Goal: Complete application form

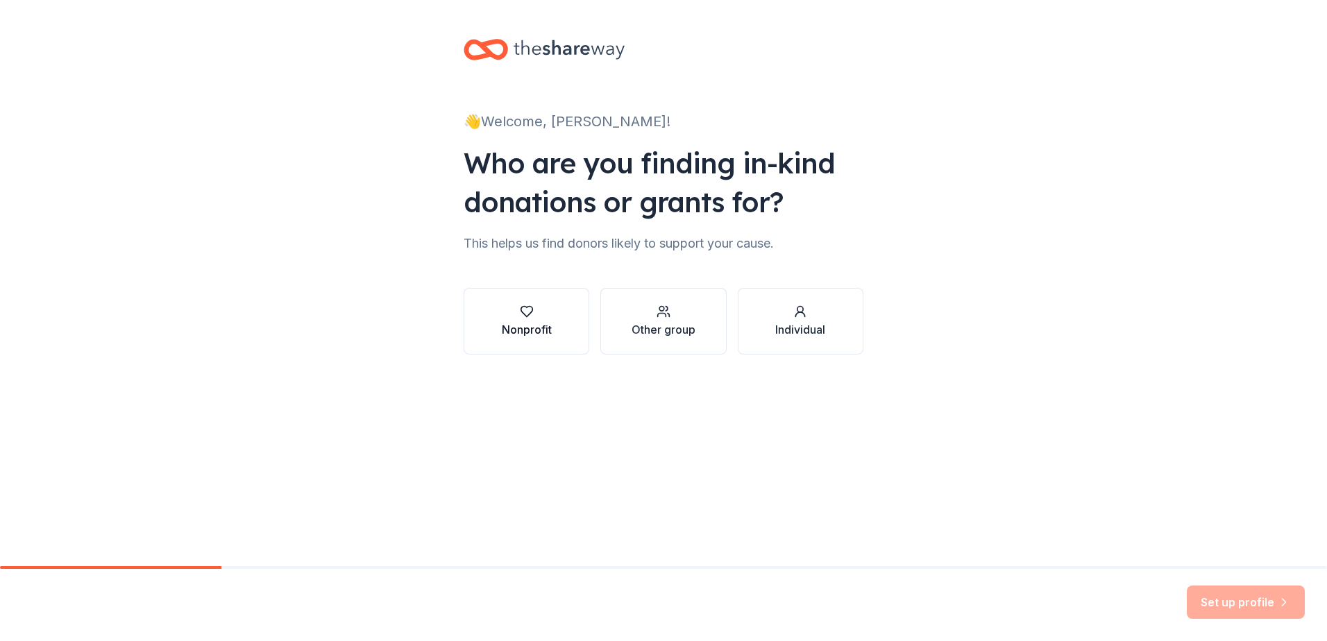
click at [522, 326] on div "Nonprofit" at bounding box center [527, 329] width 50 height 17
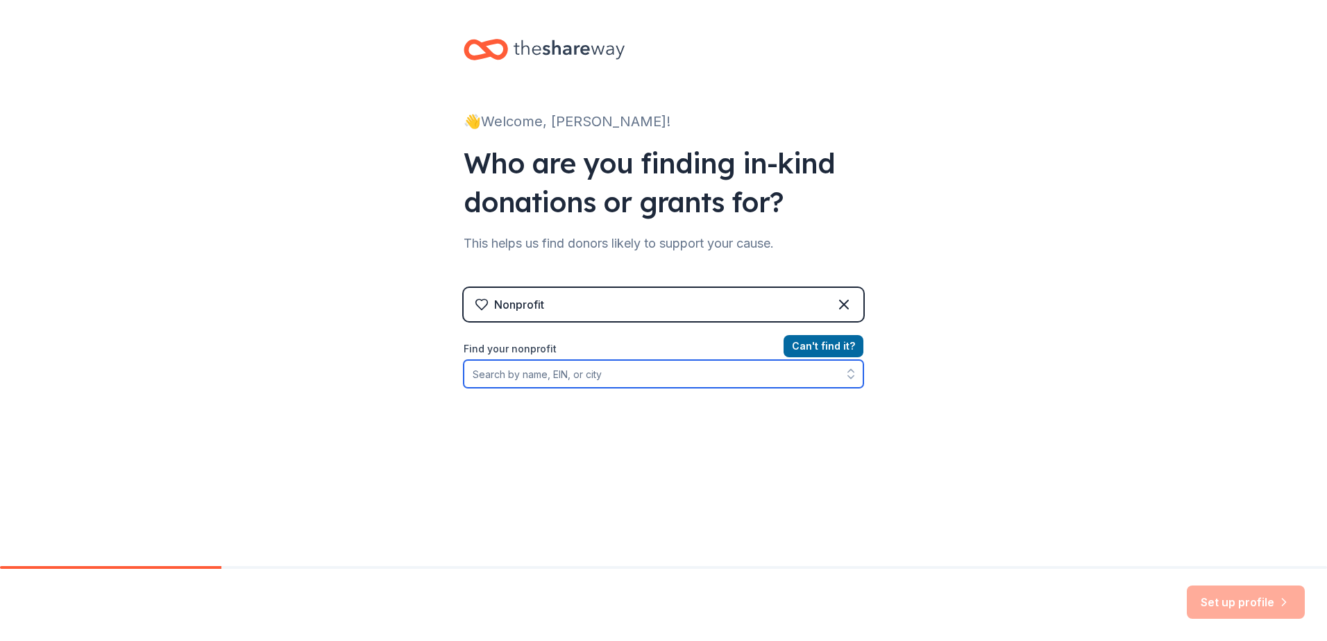
click at [623, 387] on input "Find your nonprofit" at bounding box center [663, 374] width 400 height 28
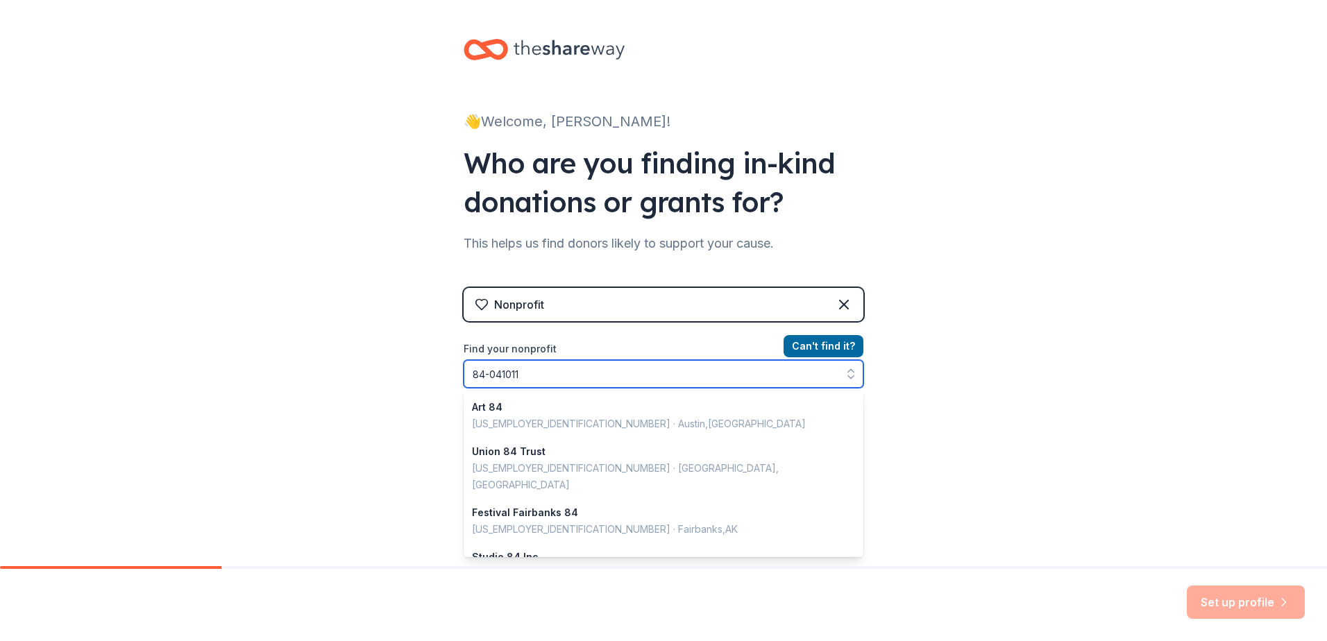
type input "84-0410111"
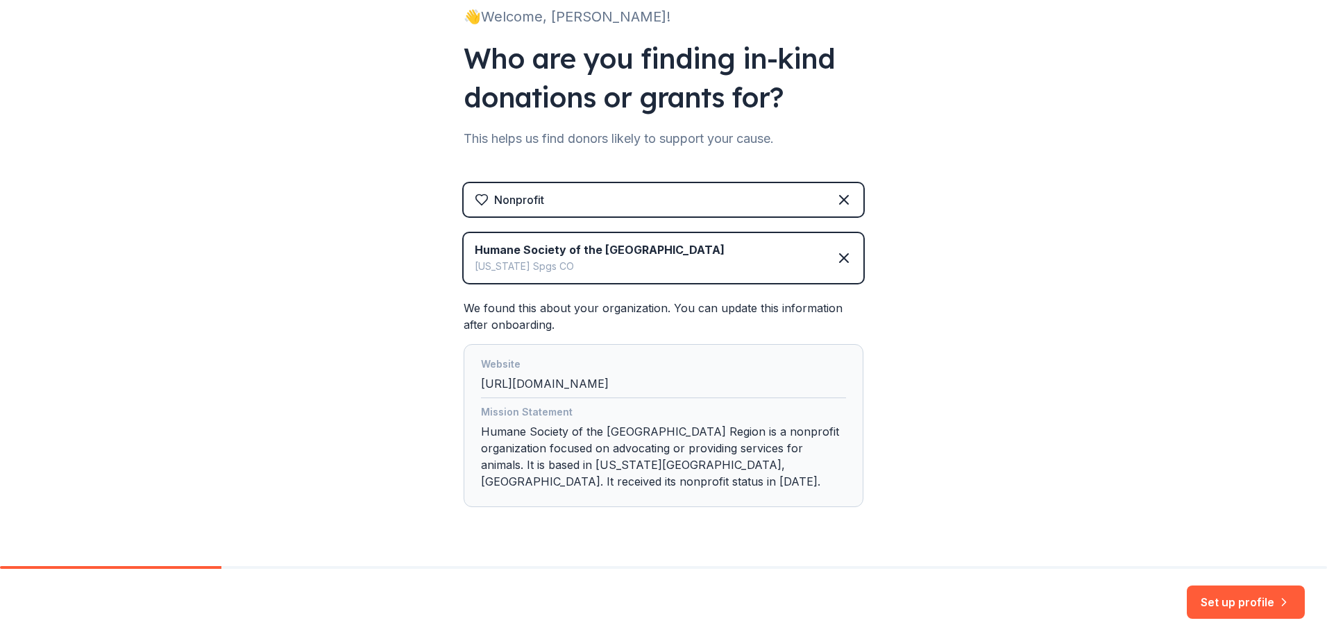
scroll to position [123, 0]
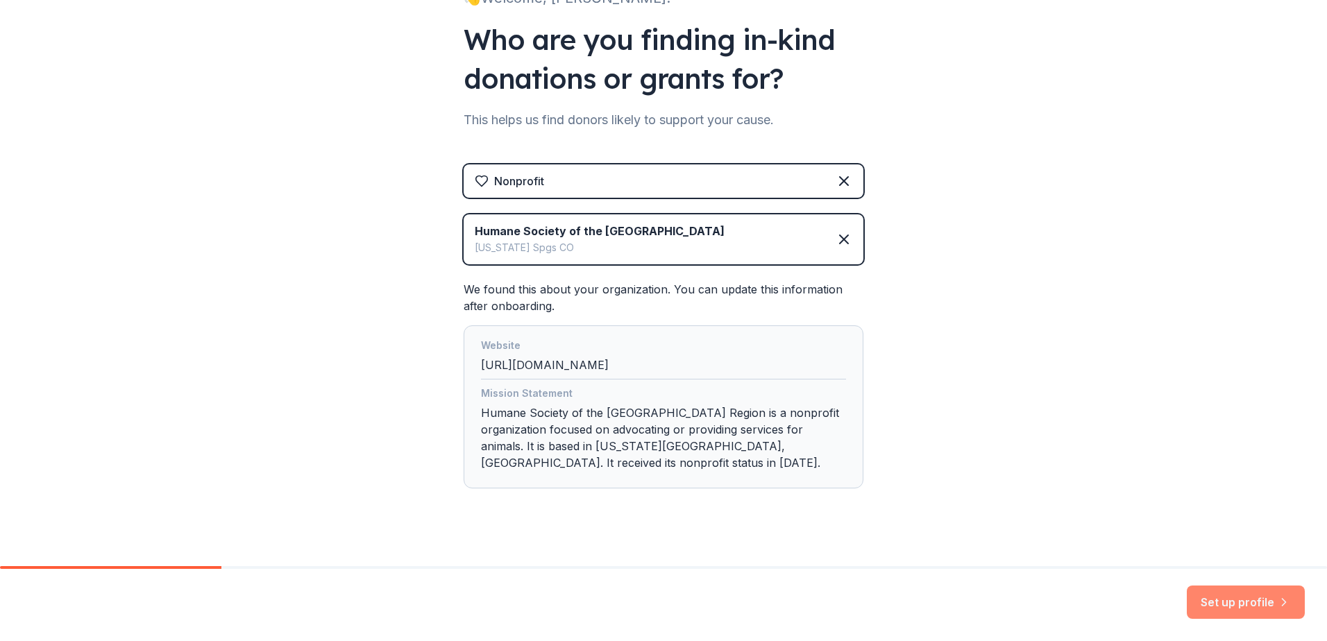
click at [1256, 606] on button "Set up profile" at bounding box center [1245, 602] width 118 height 33
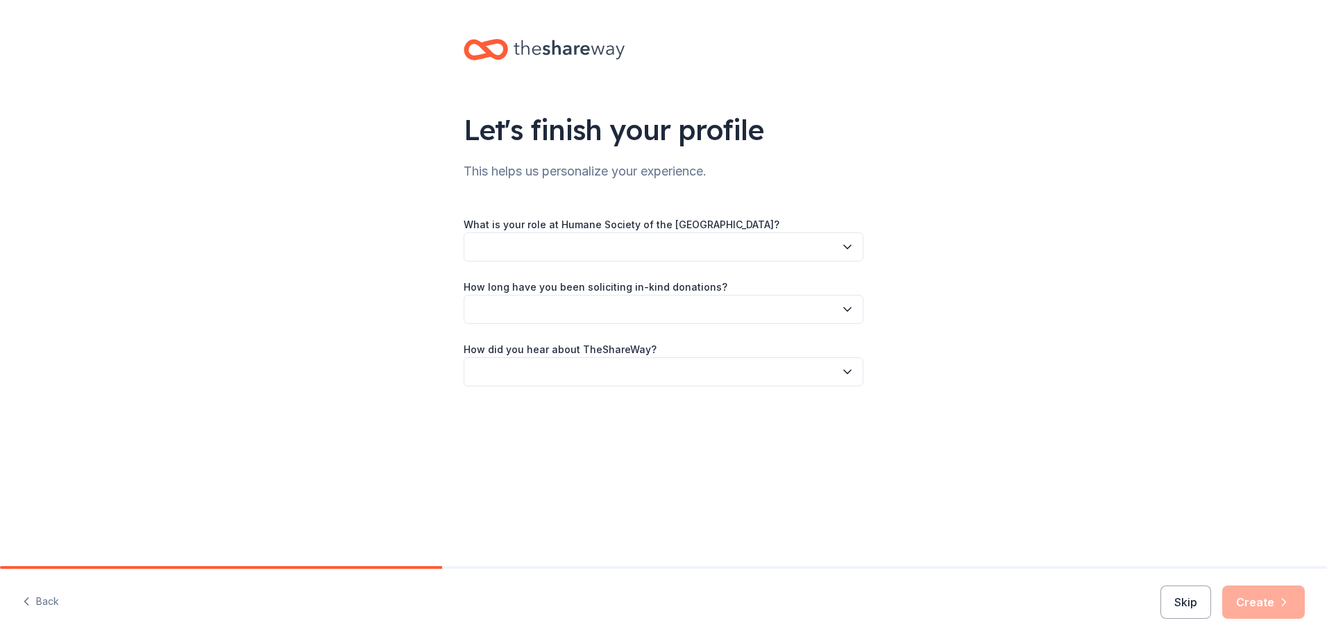
click at [613, 244] on button "button" at bounding box center [663, 246] width 400 height 29
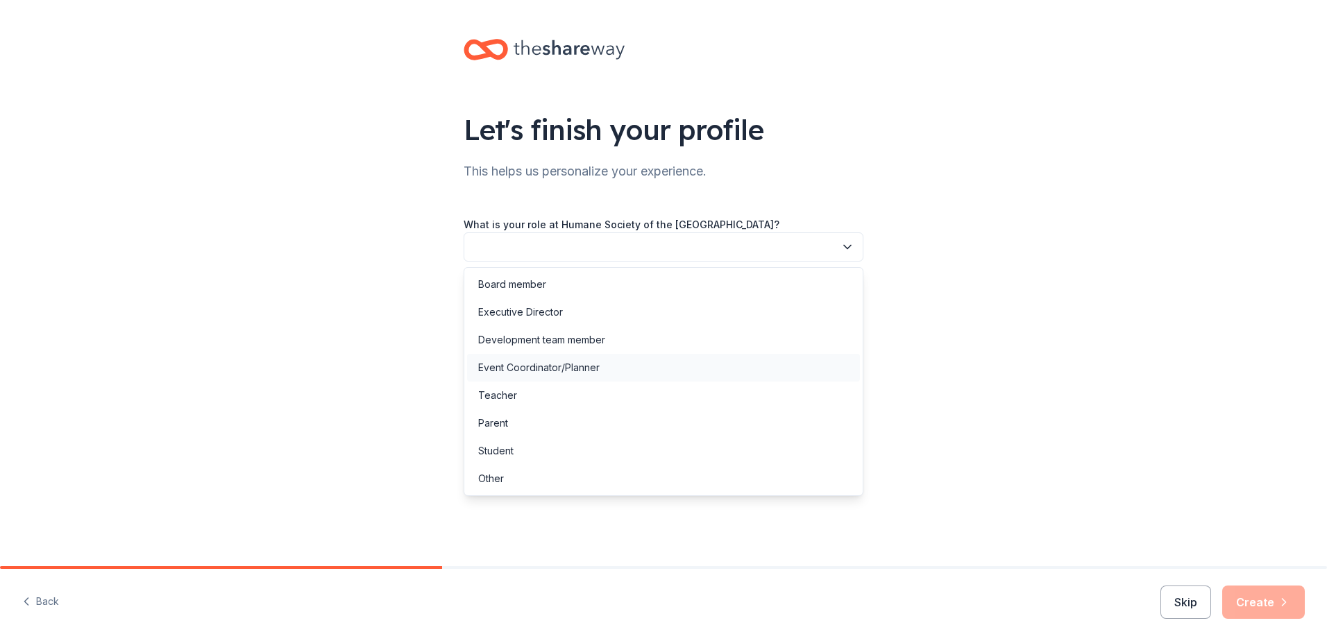
click at [596, 363] on div "Event Coordinator/Planner" at bounding box center [538, 367] width 121 height 17
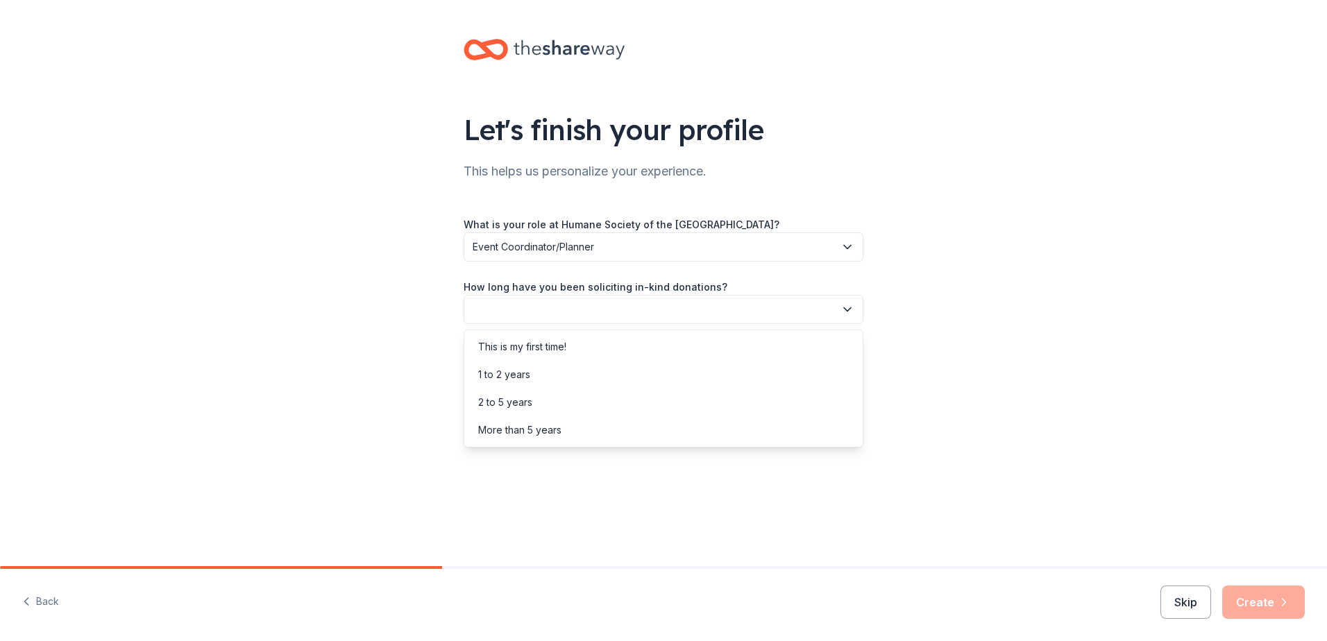
click at [641, 306] on button "button" at bounding box center [663, 309] width 400 height 29
click at [604, 393] on div "2 to 5 years" at bounding box center [663, 403] width 393 height 28
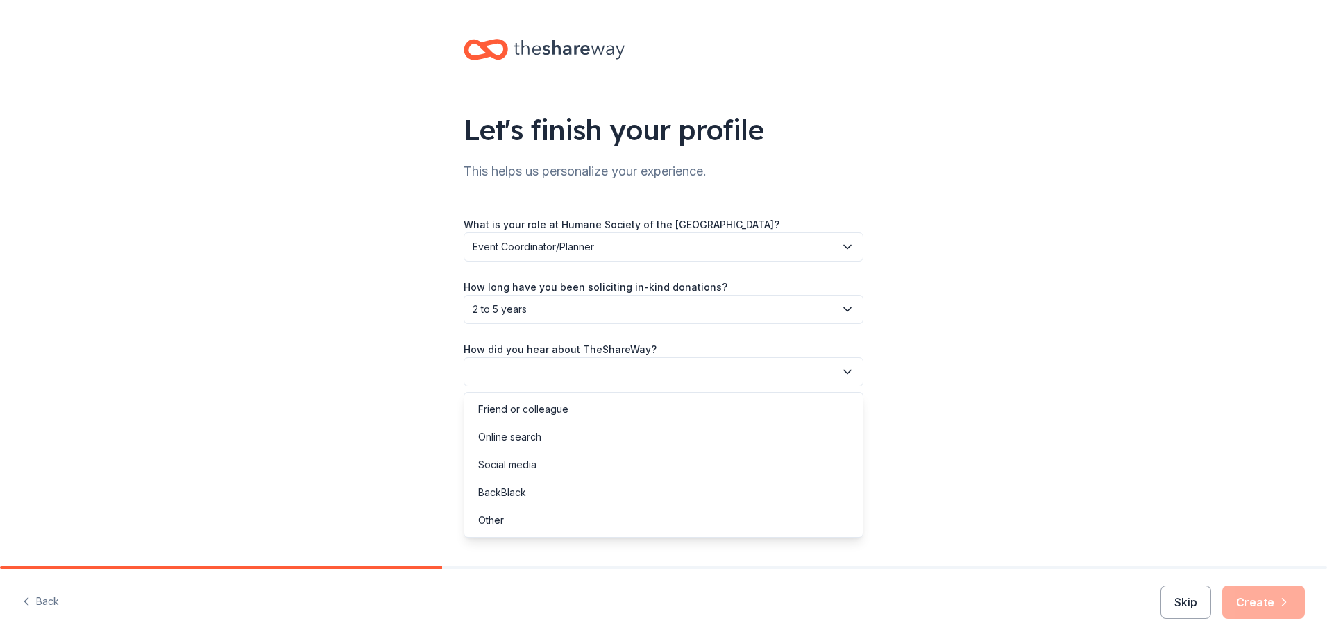
click at [622, 380] on button "button" at bounding box center [663, 371] width 400 height 29
click at [582, 415] on div "Friend or colleague" at bounding box center [663, 409] width 393 height 28
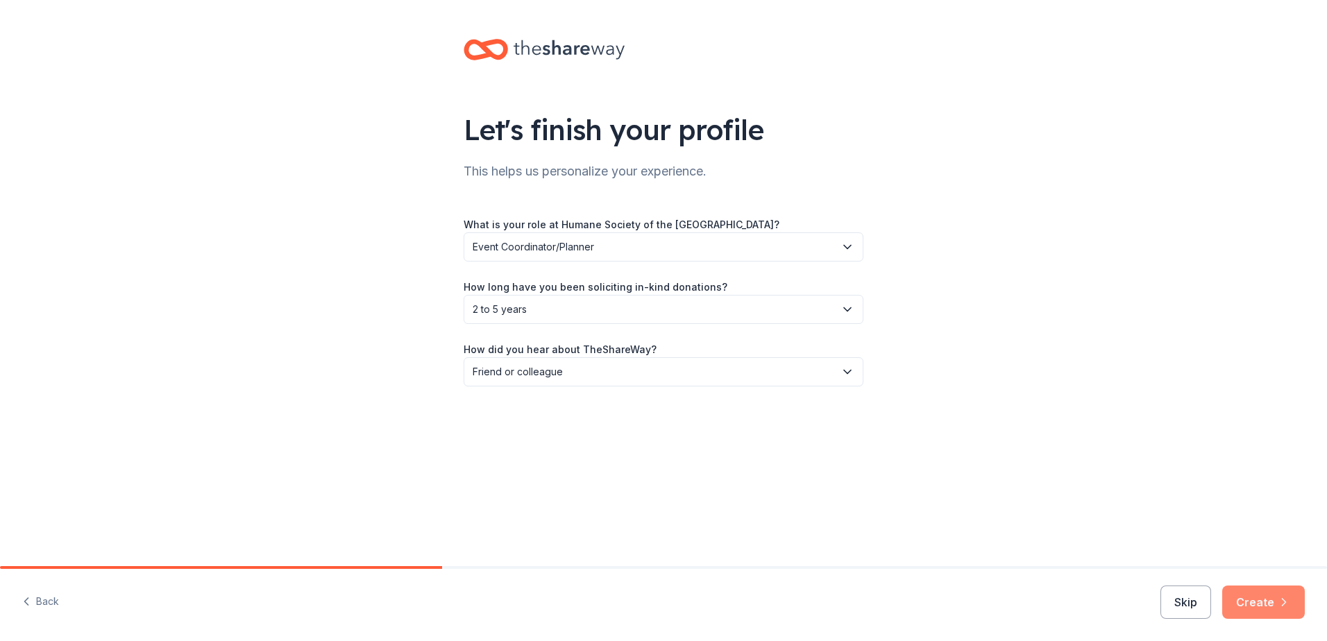
click at [1263, 602] on button "Create" at bounding box center [1263, 602] width 83 height 33
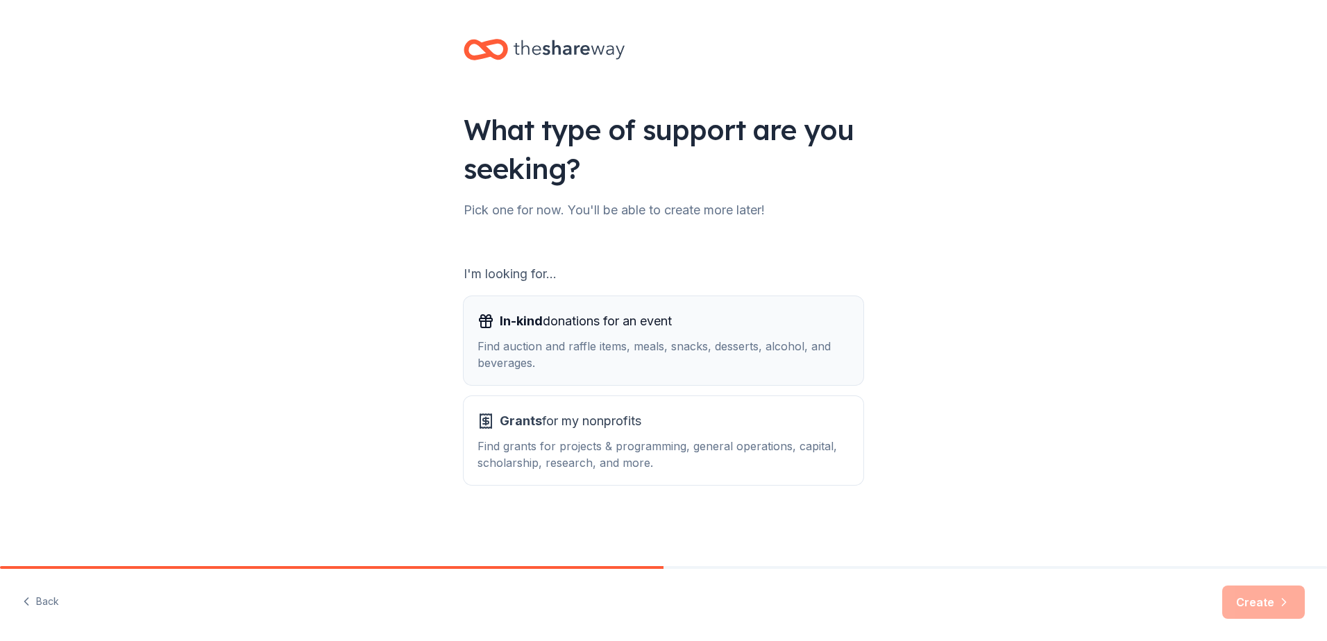
click at [595, 312] on span "In-kind donations for an event" at bounding box center [586, 321] width 172 height 22
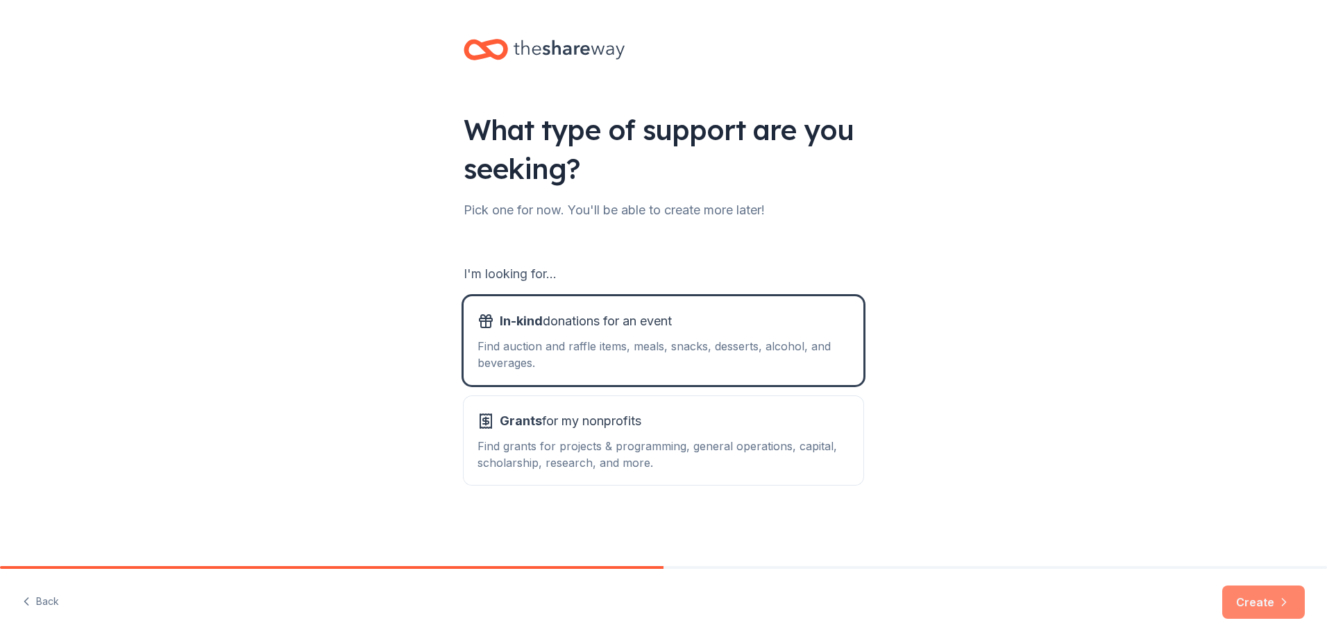
click at [1259, 603] on button "Create" at bounding box center [1263, 602] width 83 height 33
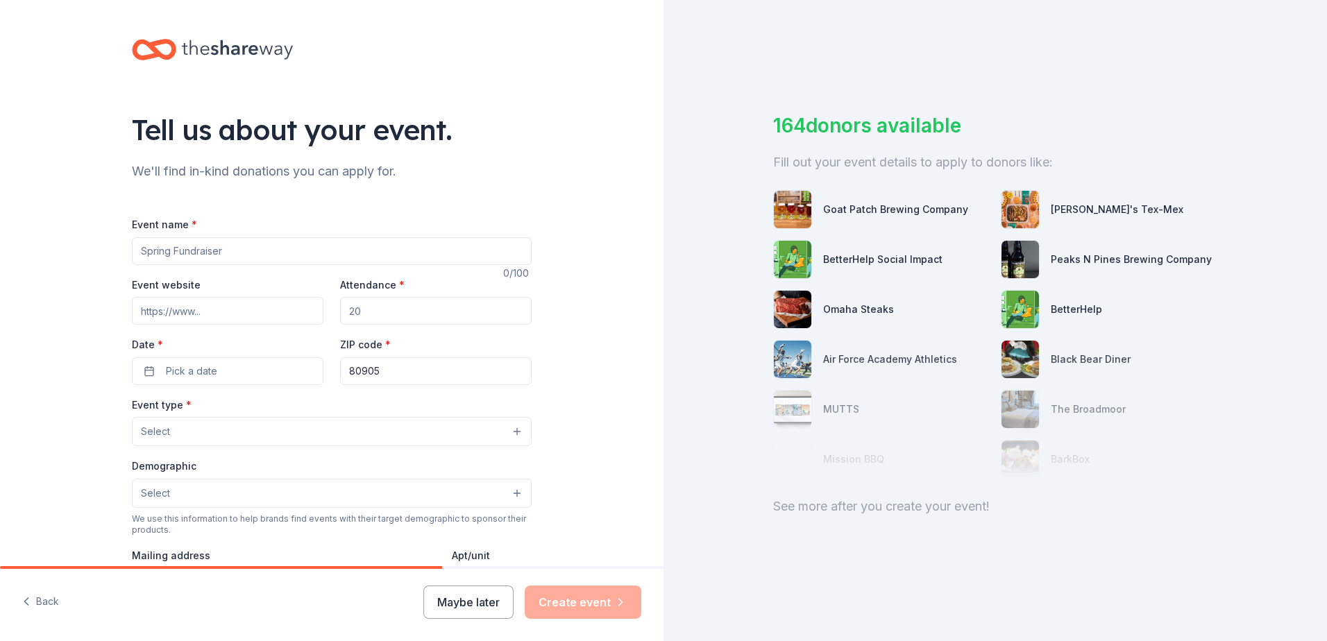
click at [280, 258] on input "Event name *" at bounding box center [332, 251] width 400 height 28
type input "Whisker Brunch"
click at [187, 316] on input "Event website" at bounding box center [227, 311] width 191 height 28
type input "[DOMAIN_NAME]"
click at [400, 304] on input "Attendance *" at bounding box center [435, 311] width 191 height 28
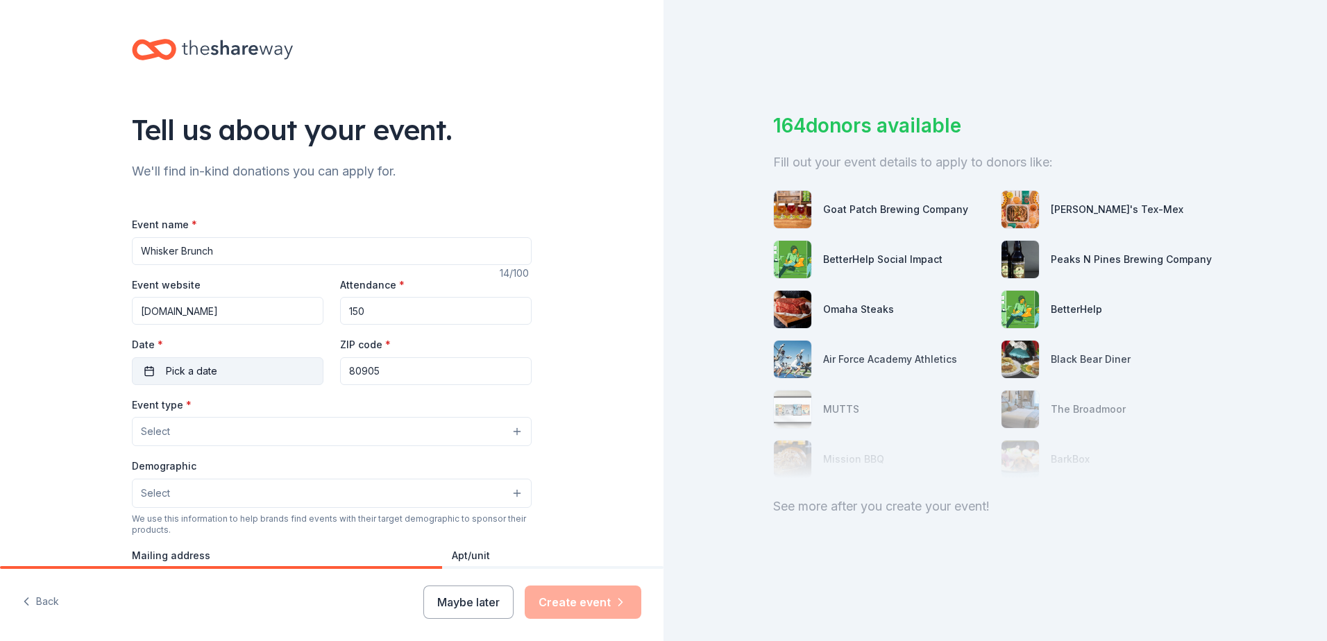
type input "150"
click at [278, 361] on button "Pick a date" at bounding box center [227, 371] width 191 height 28
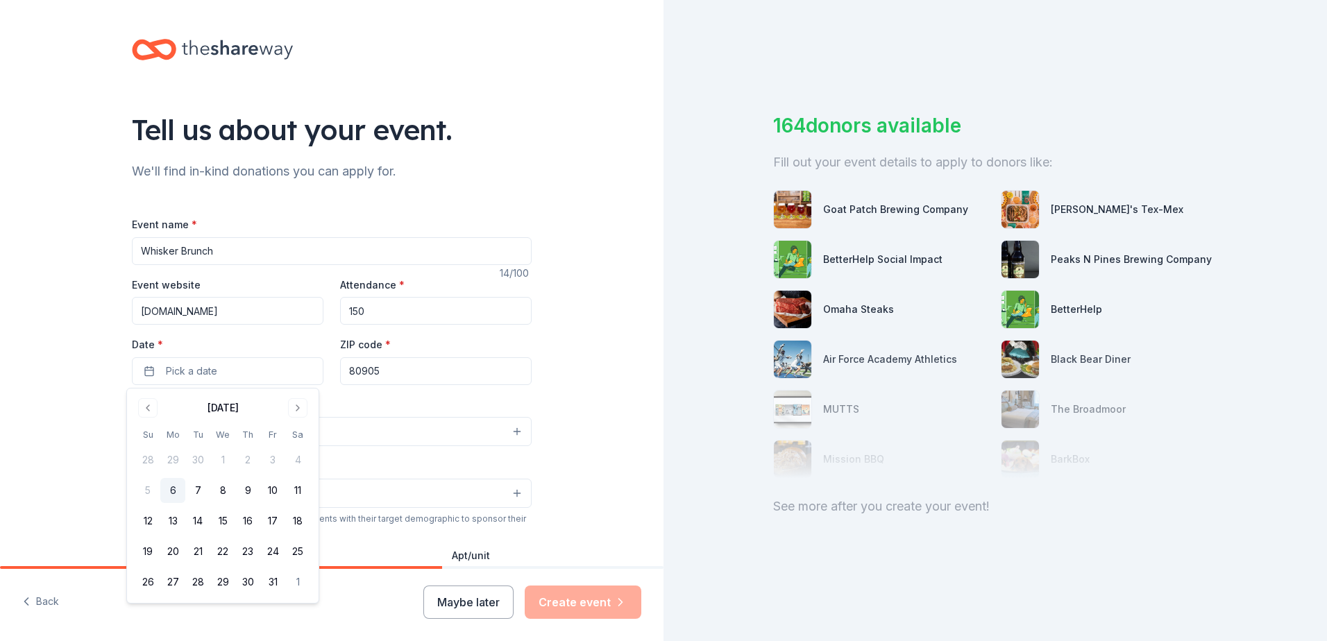
click at [302, 418] on div "October 2025 Su Mo Tu We Th Fr Sa 28 29 30 1 2 3 4 5 6 7 8 9 10 11 12 13 14 15 …" at bounding box center [222, 496] width 175 height 198
click at [298, 406] on button "Go to next month" at bounding box center [297, 407] width 19 height 19
click at [294, 517] on button "15" at bounding box center [297, 521] width 25 height 25
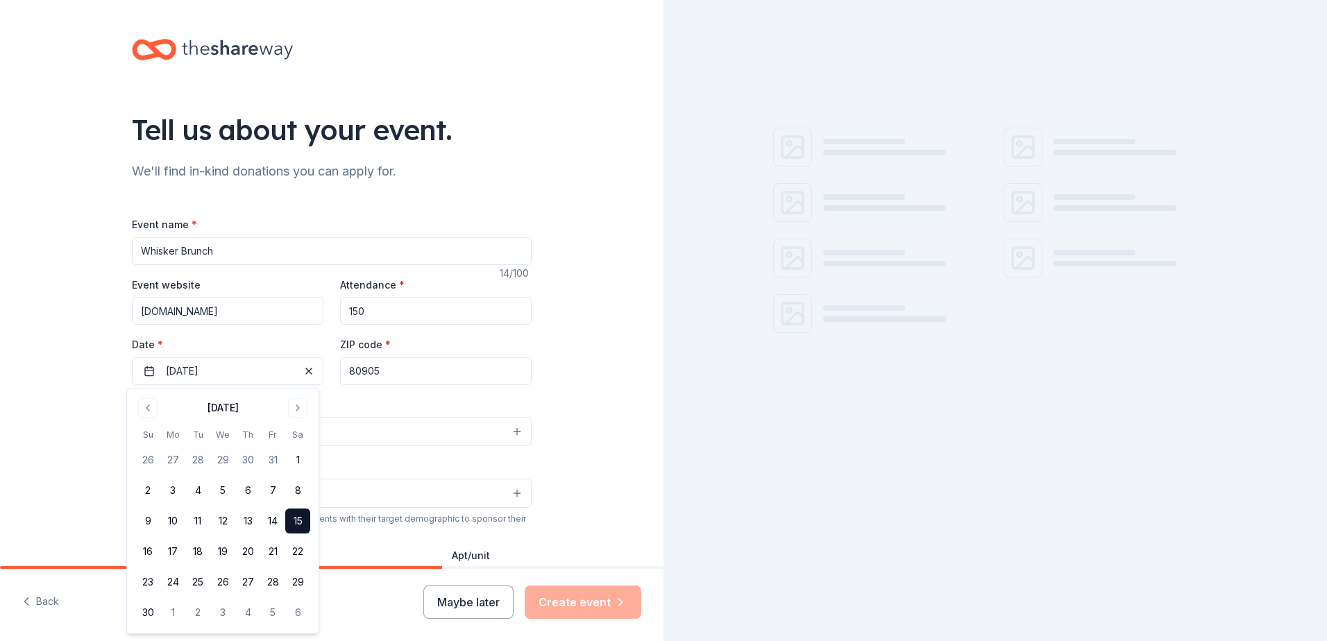
click at [420, 372] on input "80905" at bounding box center [435, 371] width 191 height 28
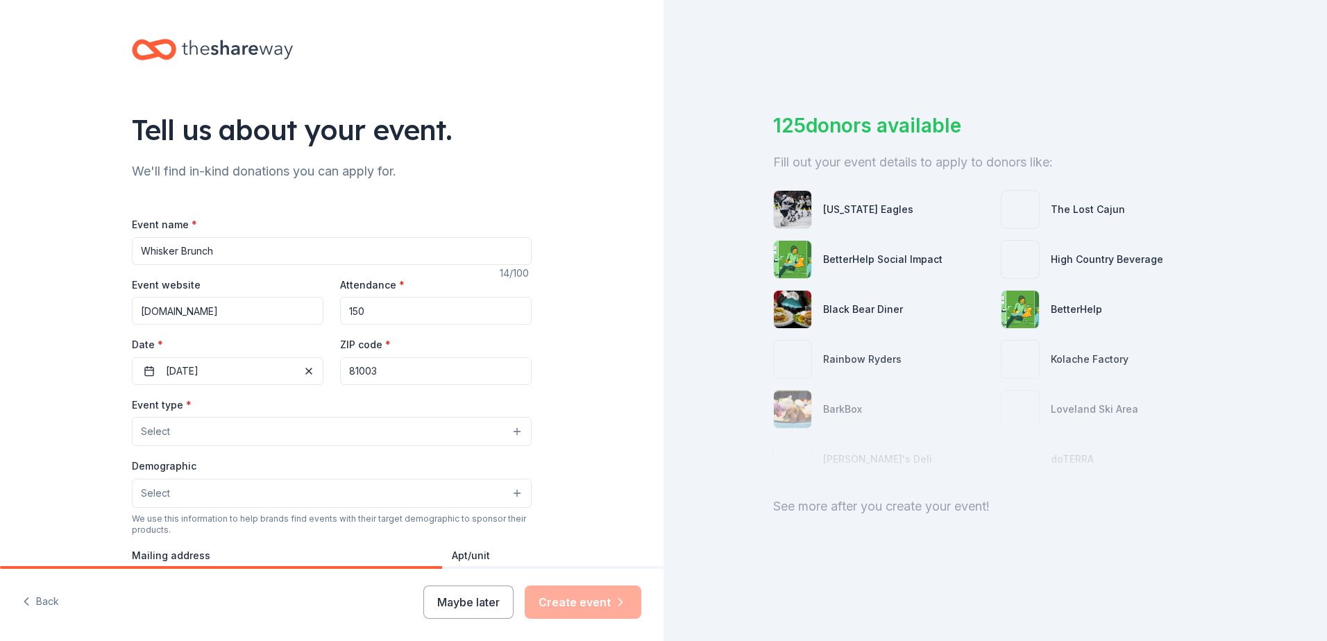
type input "81003"
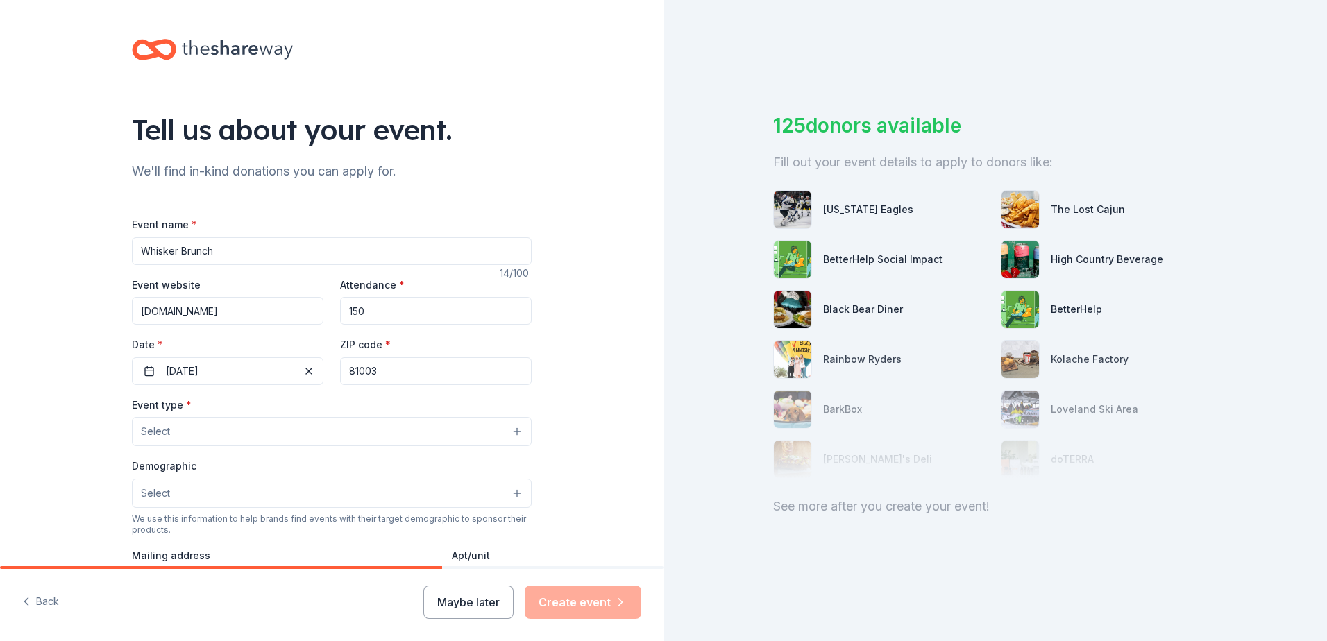
click at [570, 413] on div "Tell us about your event. We'll find in-kind donations you can apply for. Event…" at bounding box center [331, 461] width 663 height 923
click at [380, 436] on button "Select" at bounding box center [332, 431] width 400 height 29
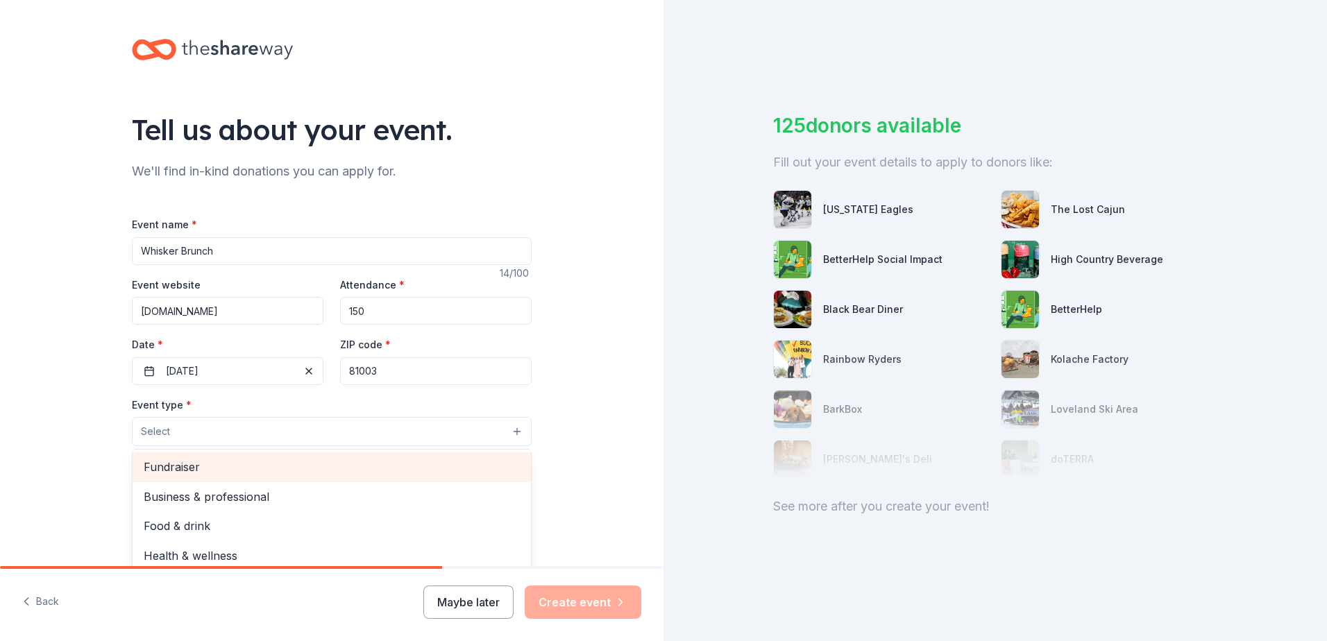
click at [355, 461] on span "Fundraiser" at bounding box center [332, 467] width 376 height 18
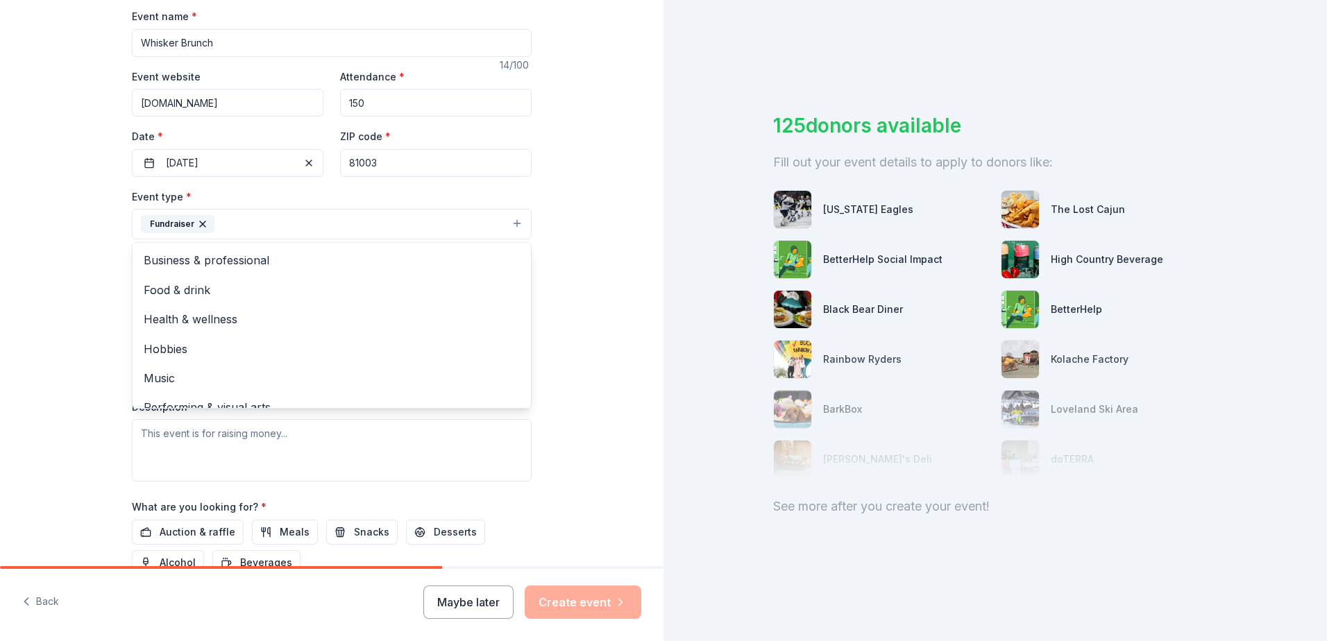
click at [575, 296] on div "Tell us about your event. We'll find in-kind donations you can apply for. Event…" at bounding box center [331, 254] width 663 height 925
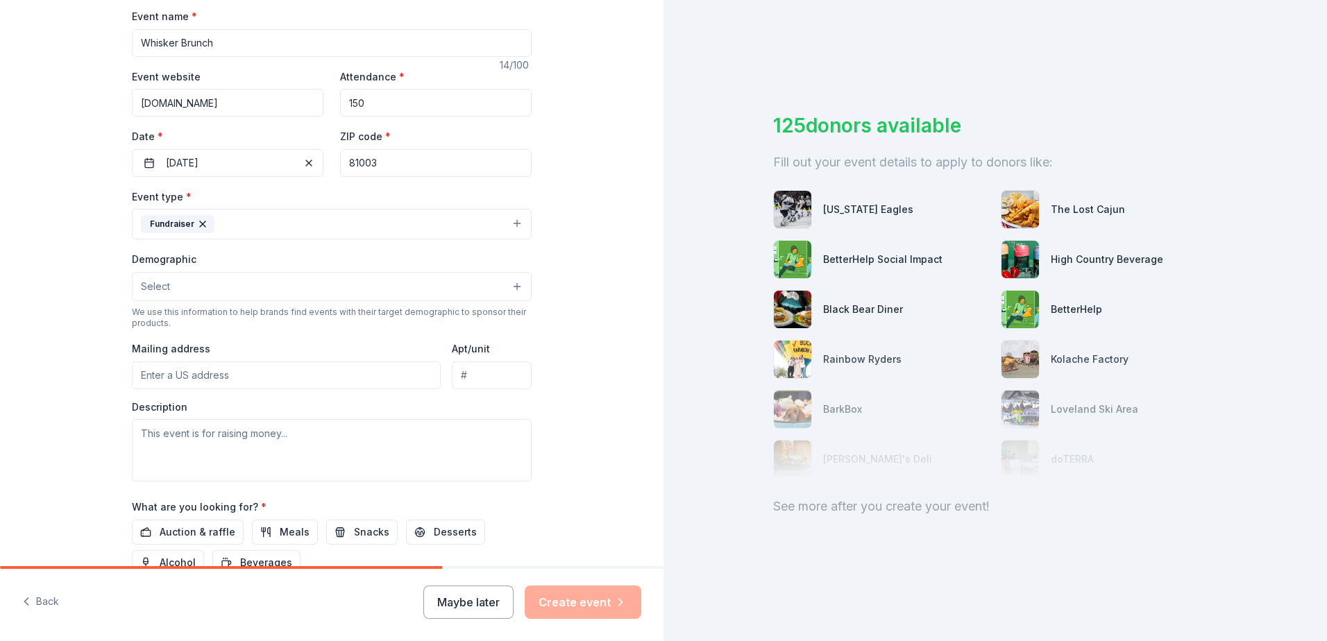
click at [223, 289] on button "Select" at bounding box center [332, 286] width 400 height 29
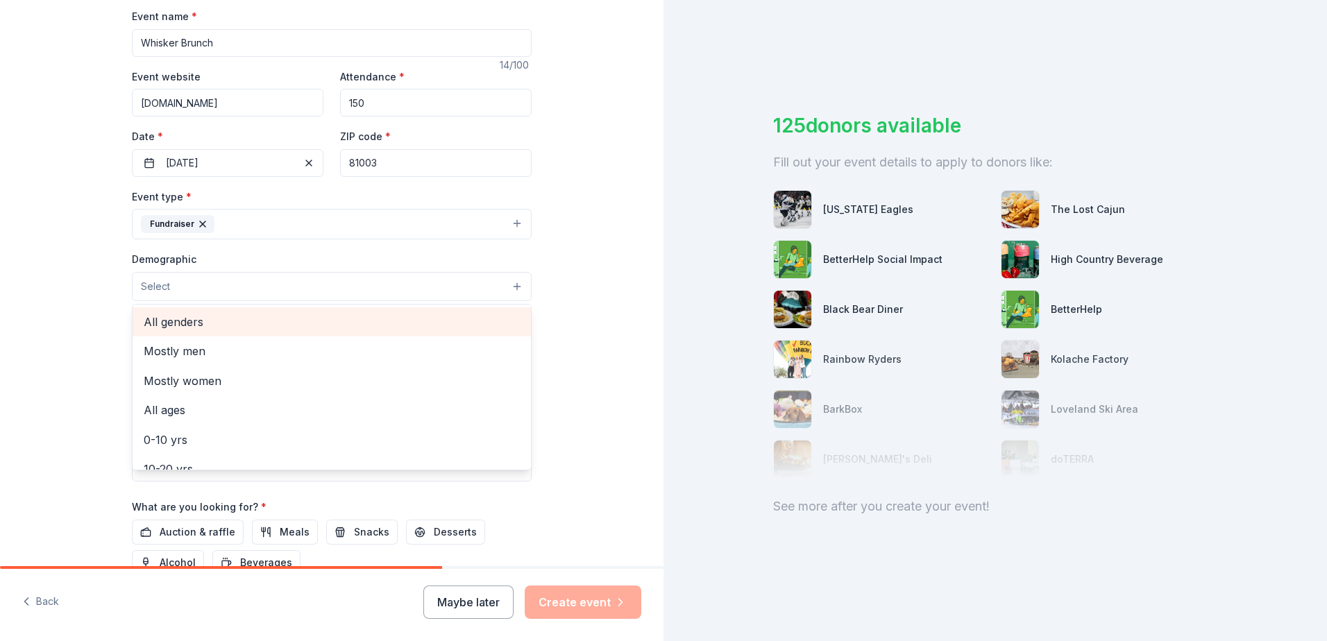
click at [239, 331] on span "All genders" at bounding box center [332, 322] width 376 height 18
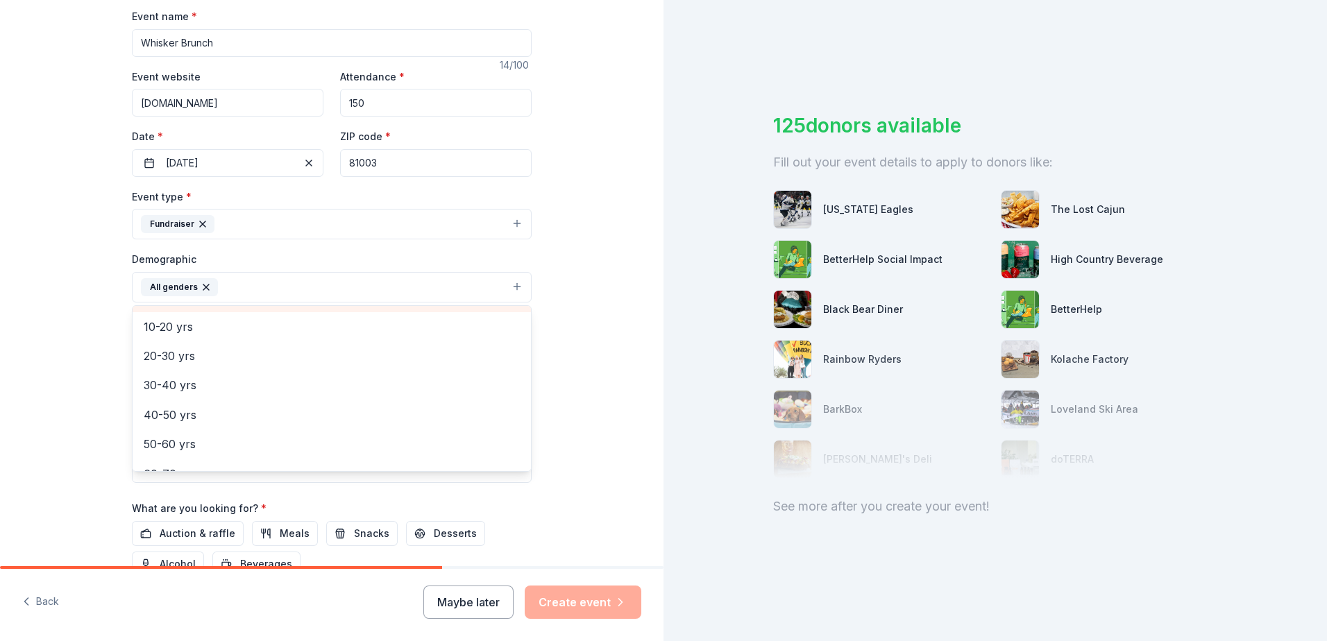
scroll to position [139, 0]
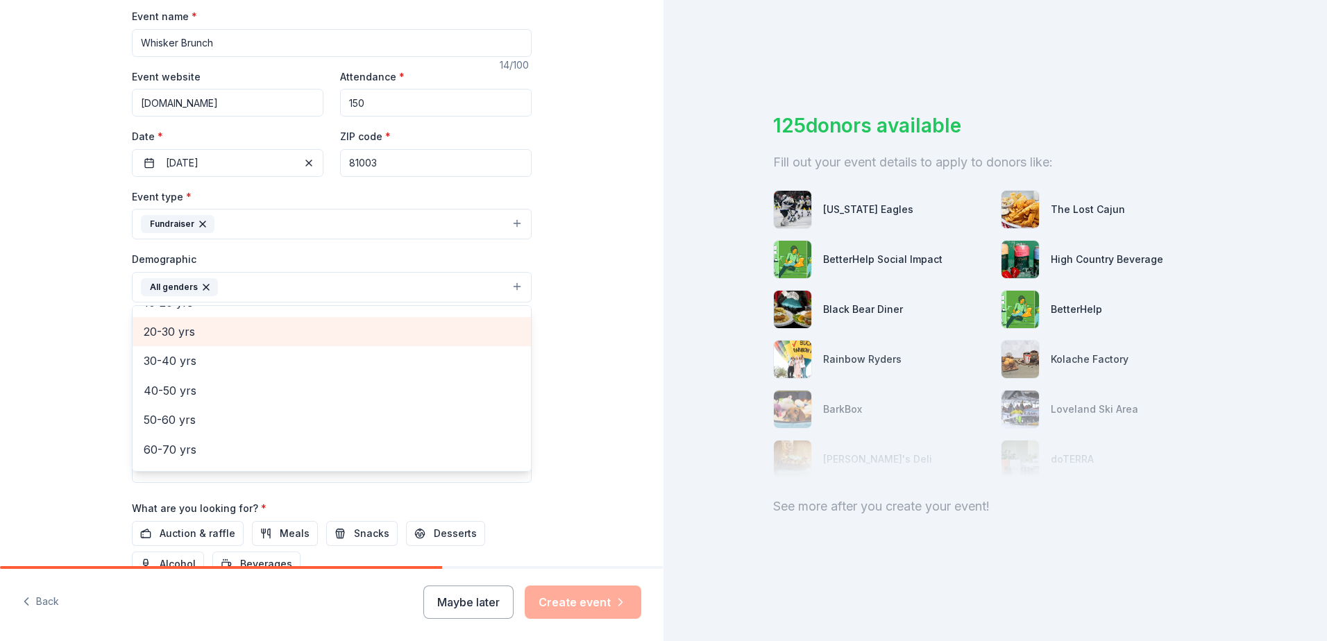
click at [272, 341] on span "20-30 yrs" at bounding box center [332, 332] width 376 height 18
click at [271, 338] on span "30-40 yrs" at bounding box center [332, 332] width 376 height 18
click at [271, 342] on span "40-50 yrs" at bounding box center [332, 336] width 376 height 18
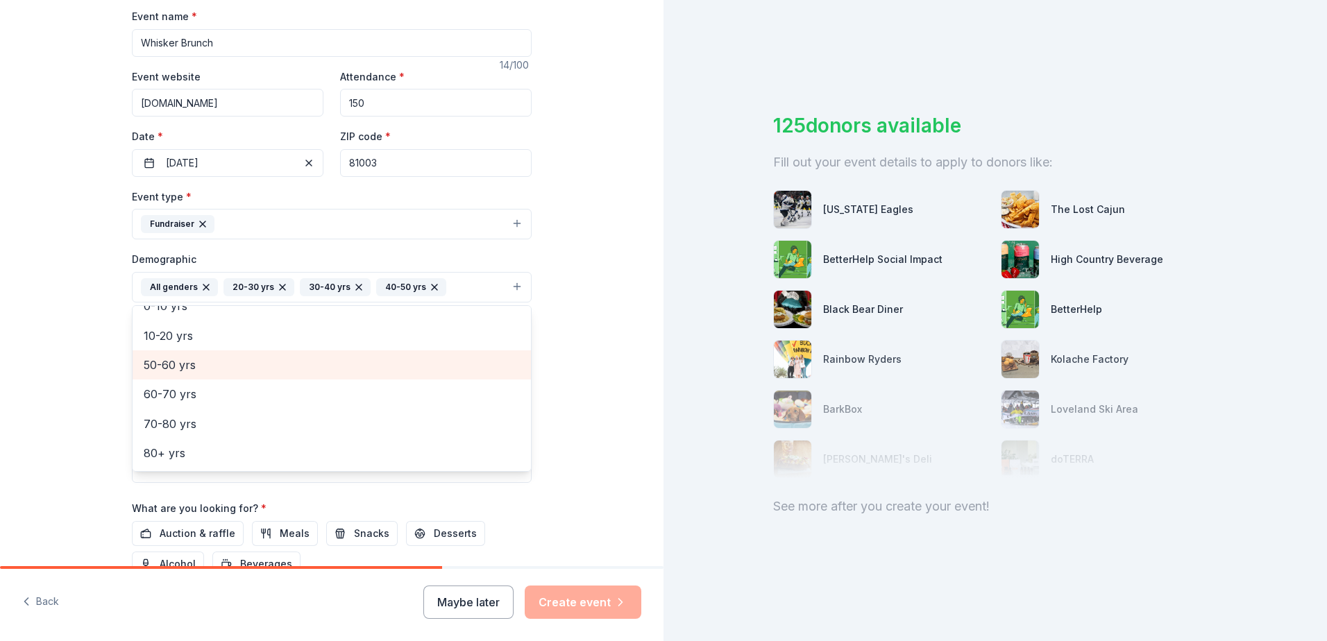
click at [269, 358] on span "50-60 yrs" at bounding box center [332, 365] width 376 height 18
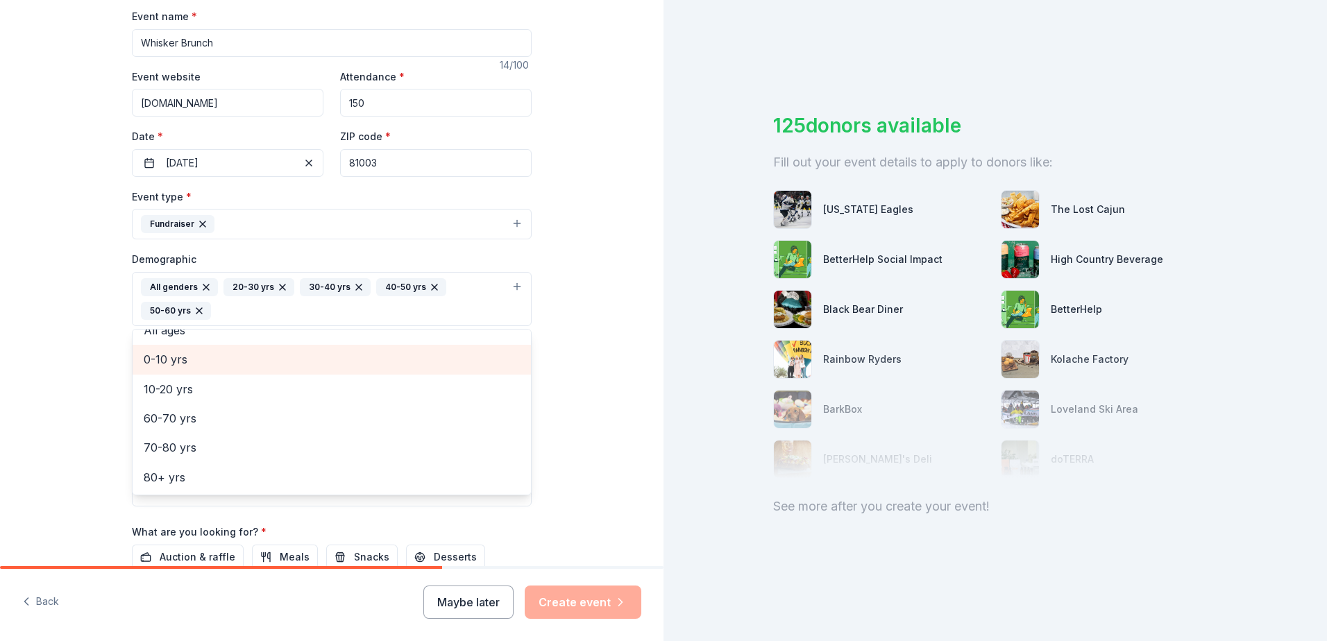
scroll to position [76, 0]
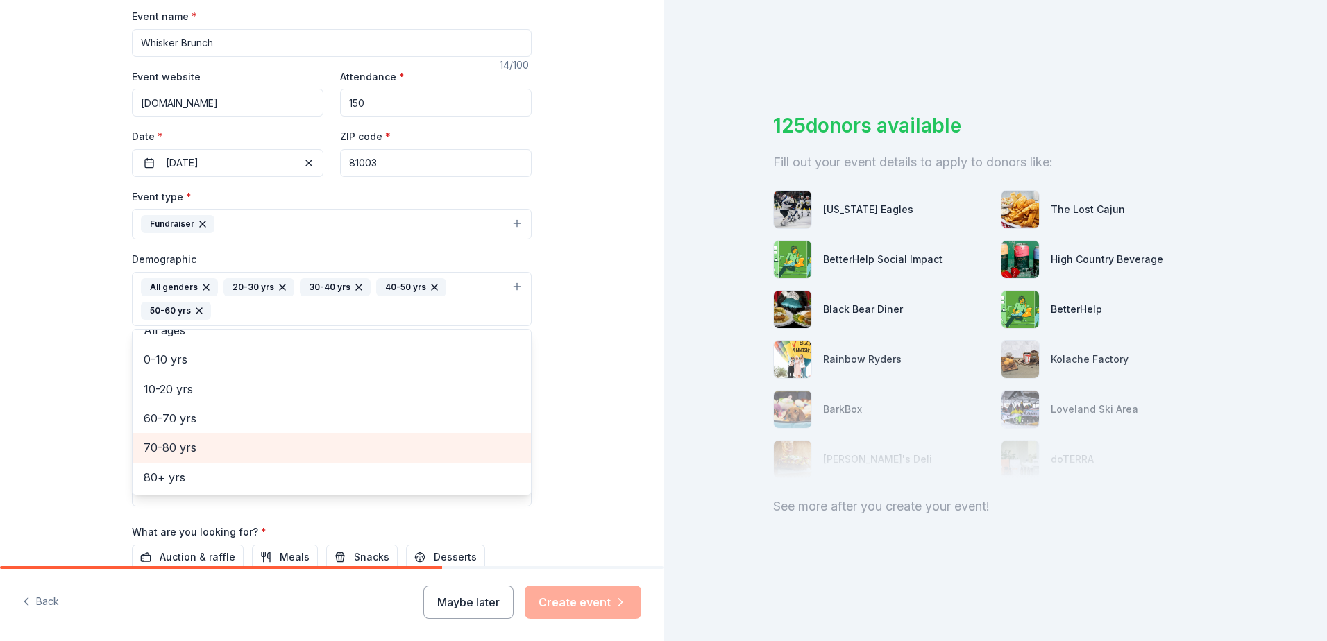
click at [243, 448] on span "70-80 yrs" at bounding box center [332, 447] width 376 height 18
click at [240, 450] on span "60-70 yrs" at bounding box center [332, 447] width 376 height 18
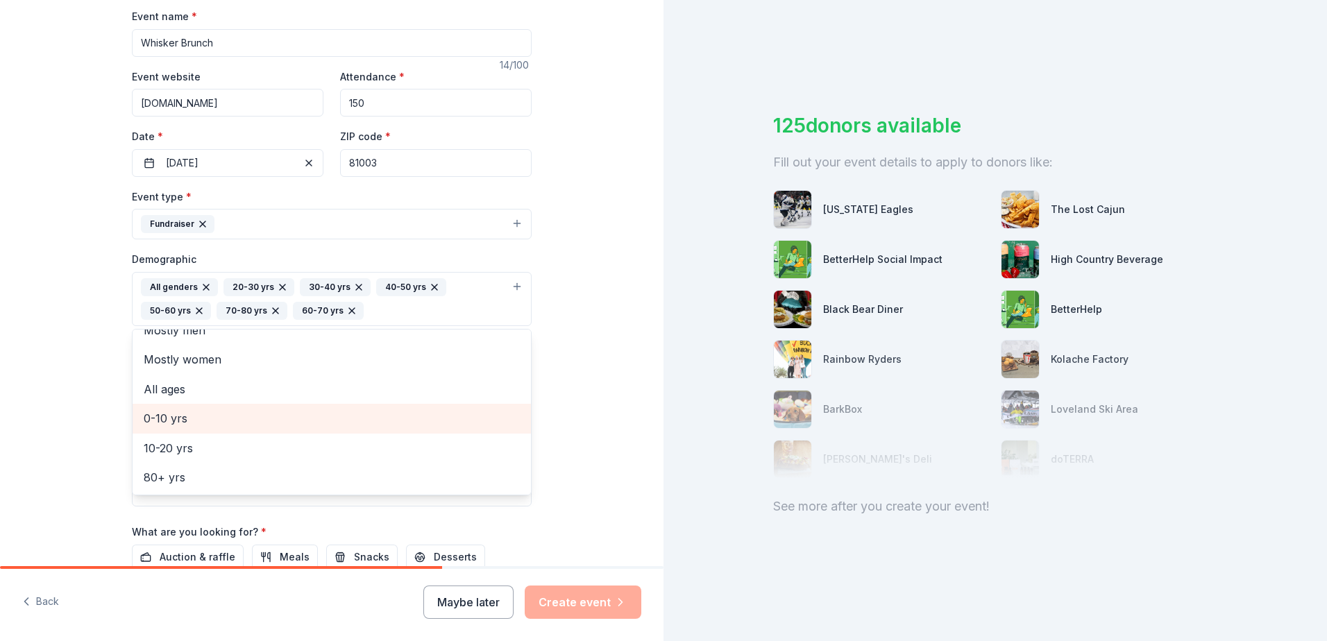
scroll to position [278, 0]
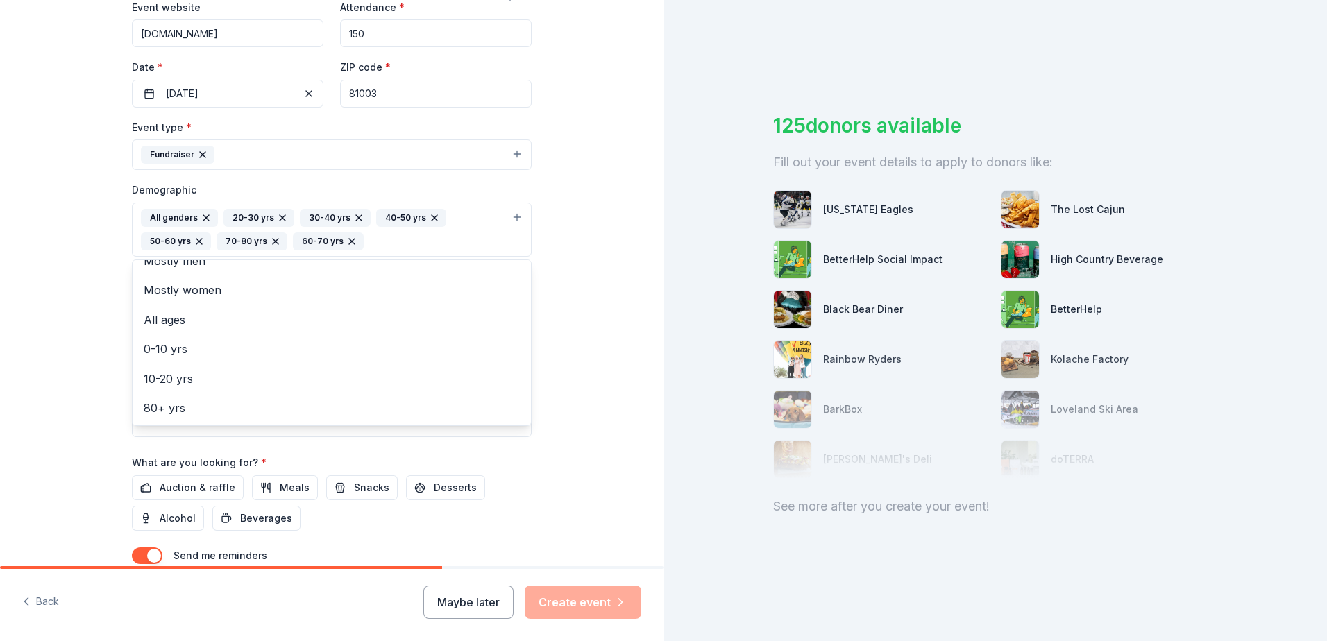
click at [592, 368] on div "Tell us about your event. We'll find in-kind donations you can apply for. Event…" at bounding box center [331, 197] width 663 height 950
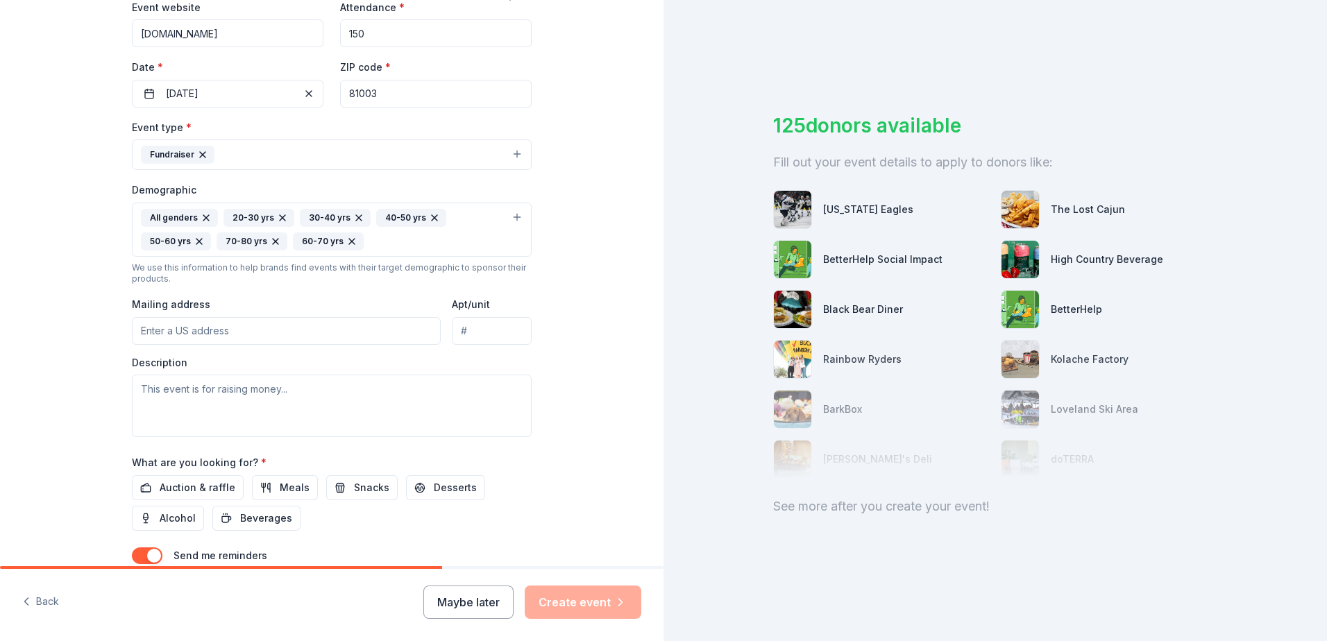
click at [276, 336] on input "Mailing address" at bounding box center [286, 331] width 309 height 28
type input "610 Abbot Ln, Colorado Springs, CO 80905, USA"
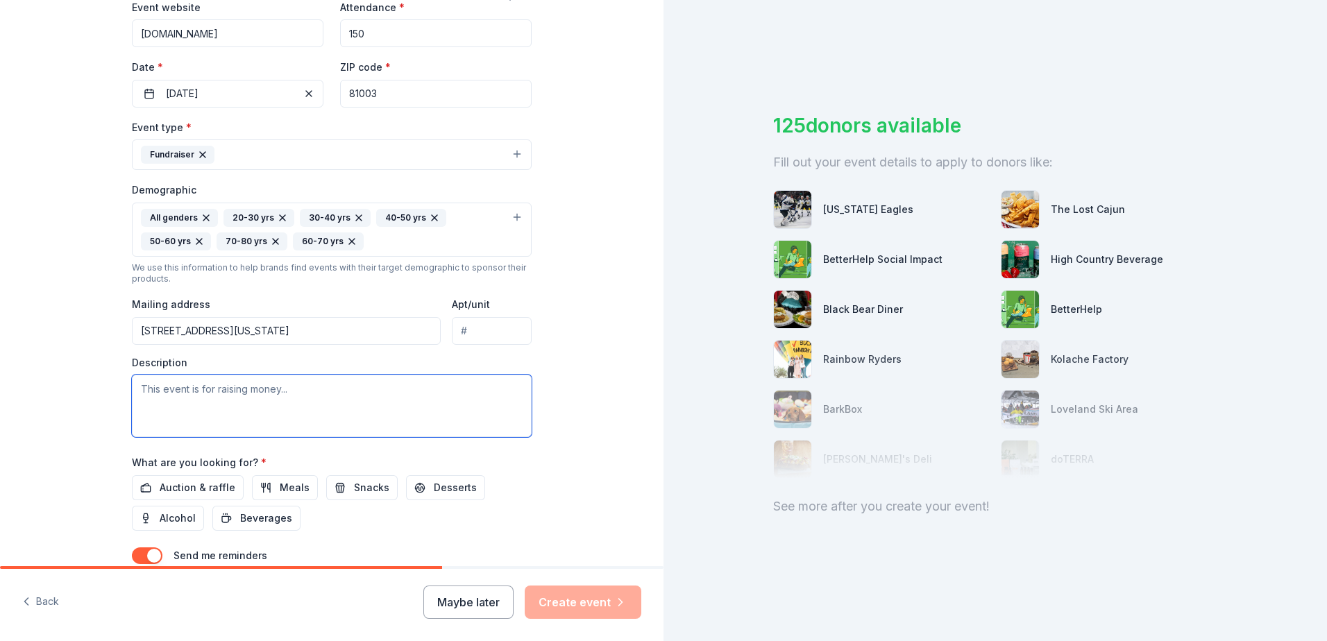
click at [347, 397] on textarea at bounding box center [332, 406] width 400 height 62
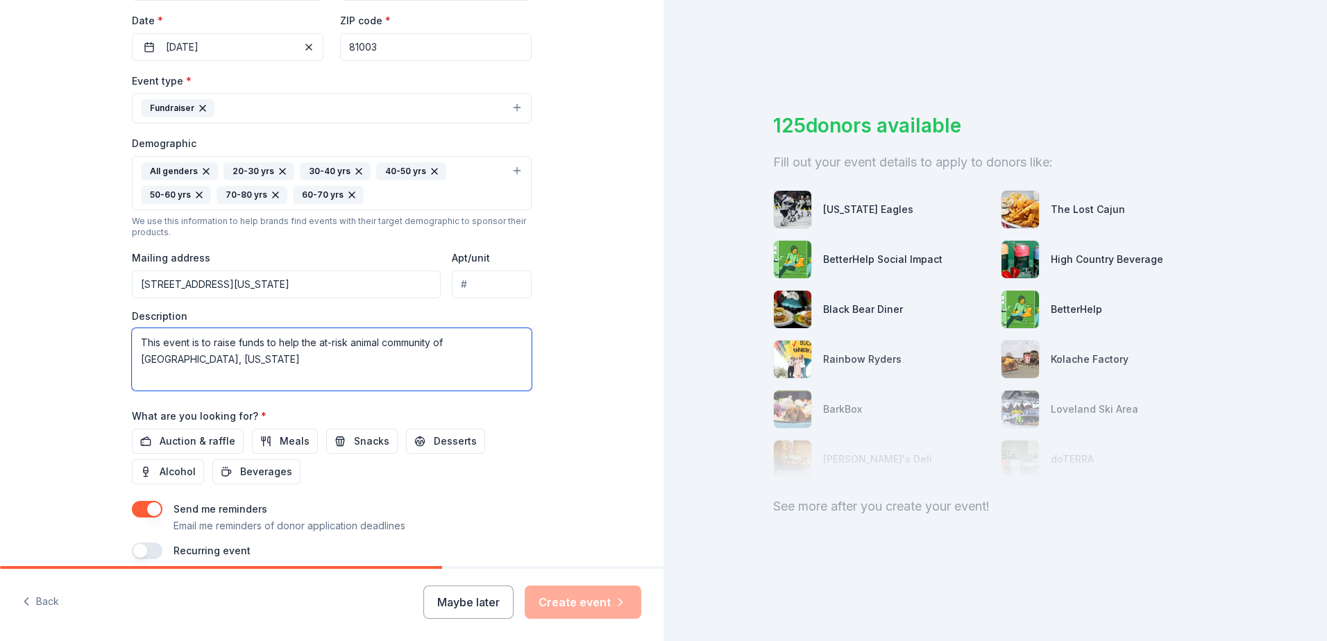
scroll to position [384, 0]
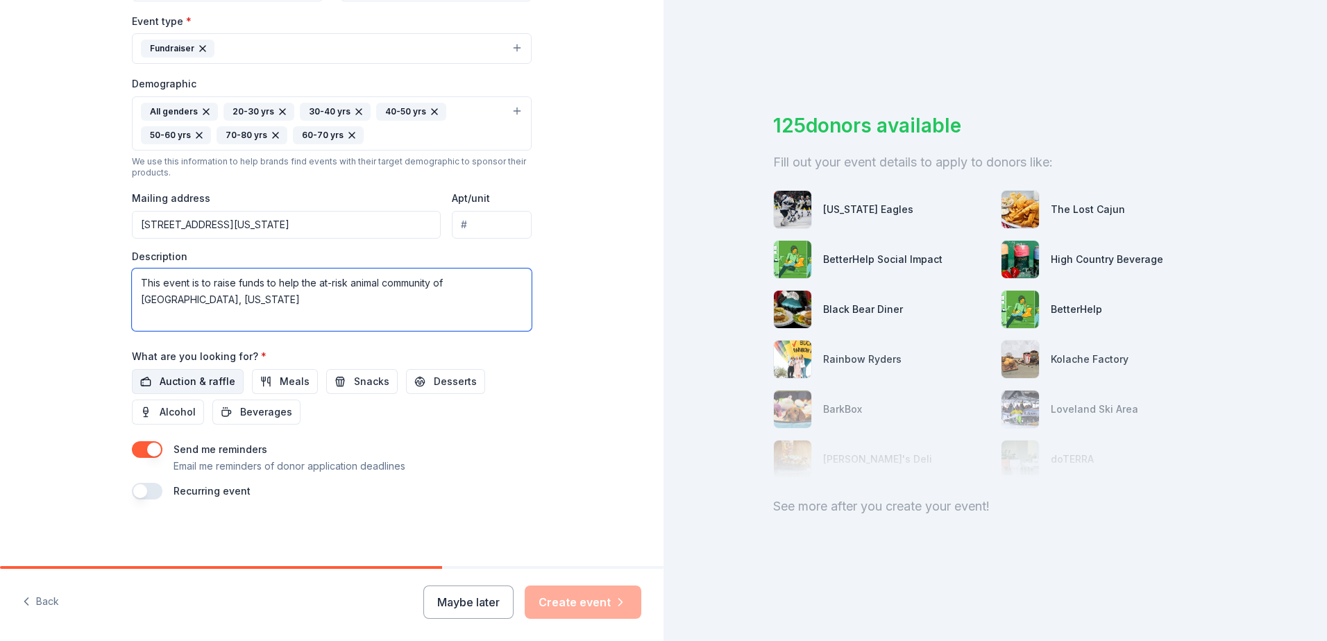
type textarea "This event is to raise funds to help the at-risk animal community of [GEOGRAPHI…"
click at [209, 388] on span "Auction & raffle" at bounding box center [198, 381] width 76 height 17
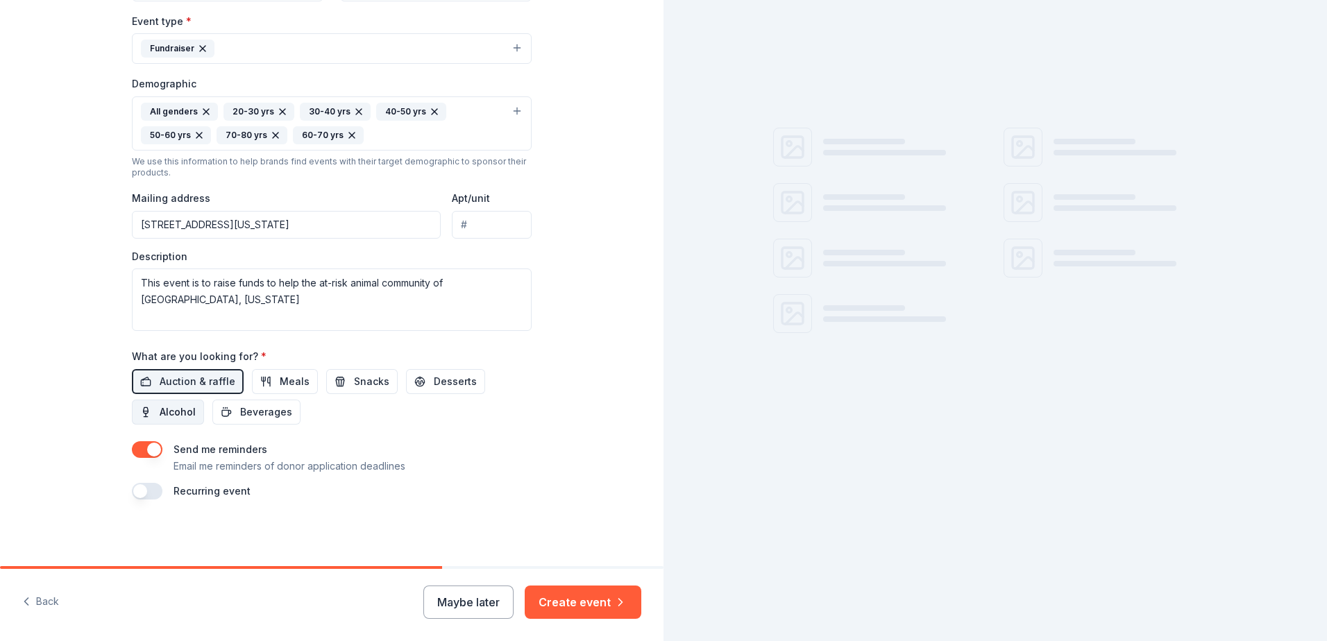
click at [176, 415] on span "Alcohol" at bounding box center [178, 412] width 36 height 17
click at [241, 418] on span "Beverages" at bounding box center [266, 412] width 52 height 17
click at [280, 374] on span "Meals" at bounding box center [295, 381] width 30 height 17
click at [354, 378] on span "Snacks" at bounding box center [371, 381] width 35 height 17
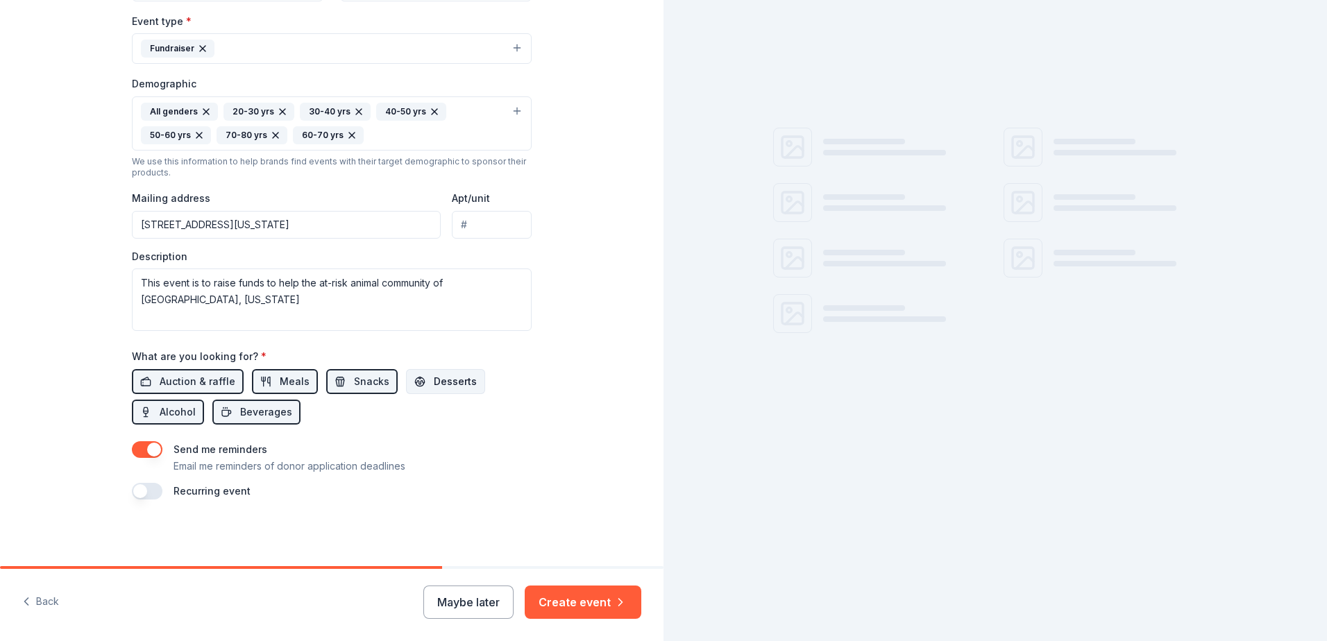
click at [440, 380] on span "Desserts" at bounding box center [455, 381] width 43 height 17
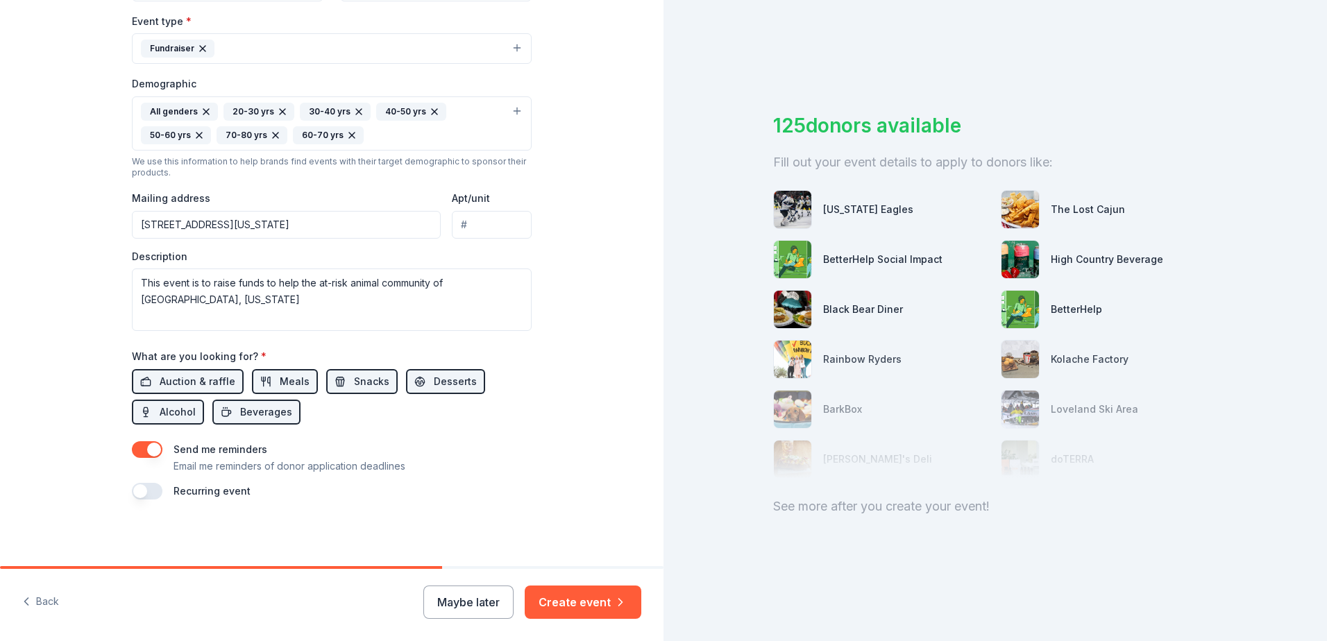
click at [149, 449] on button "button" at bounding box center [147, 449] width 31 height 17
click at [566, 606] on button "Create event" at bounding box center [582, 602] width 117 height 33
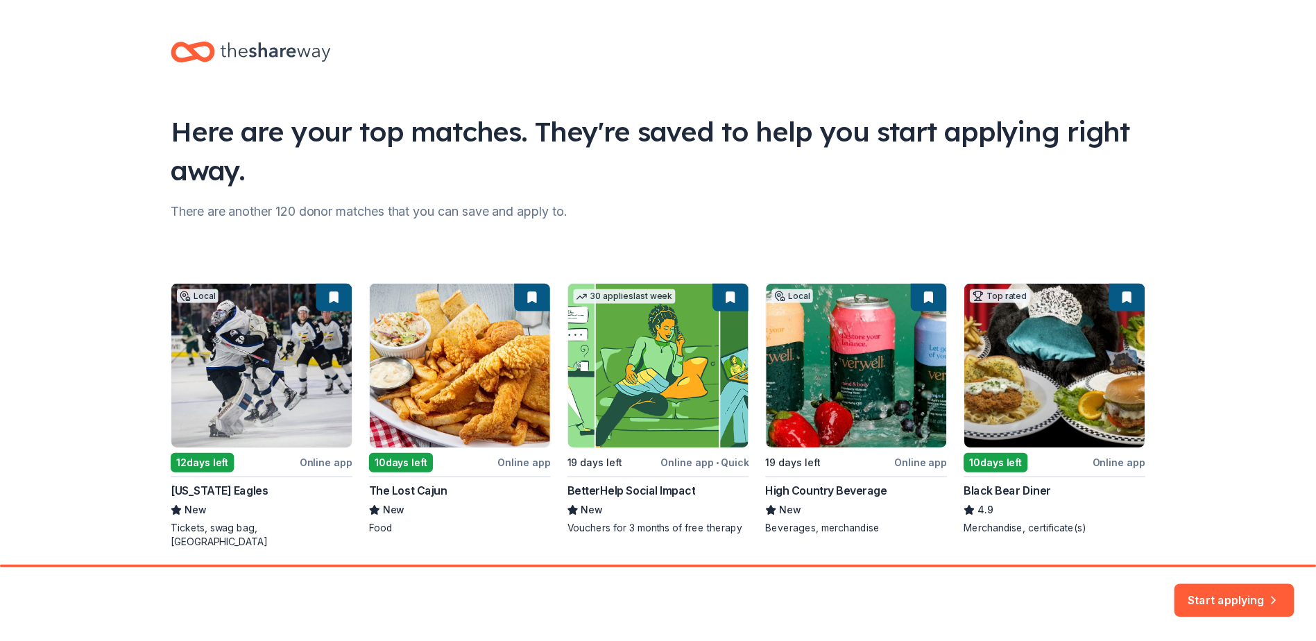
scroll to position [37, 0]
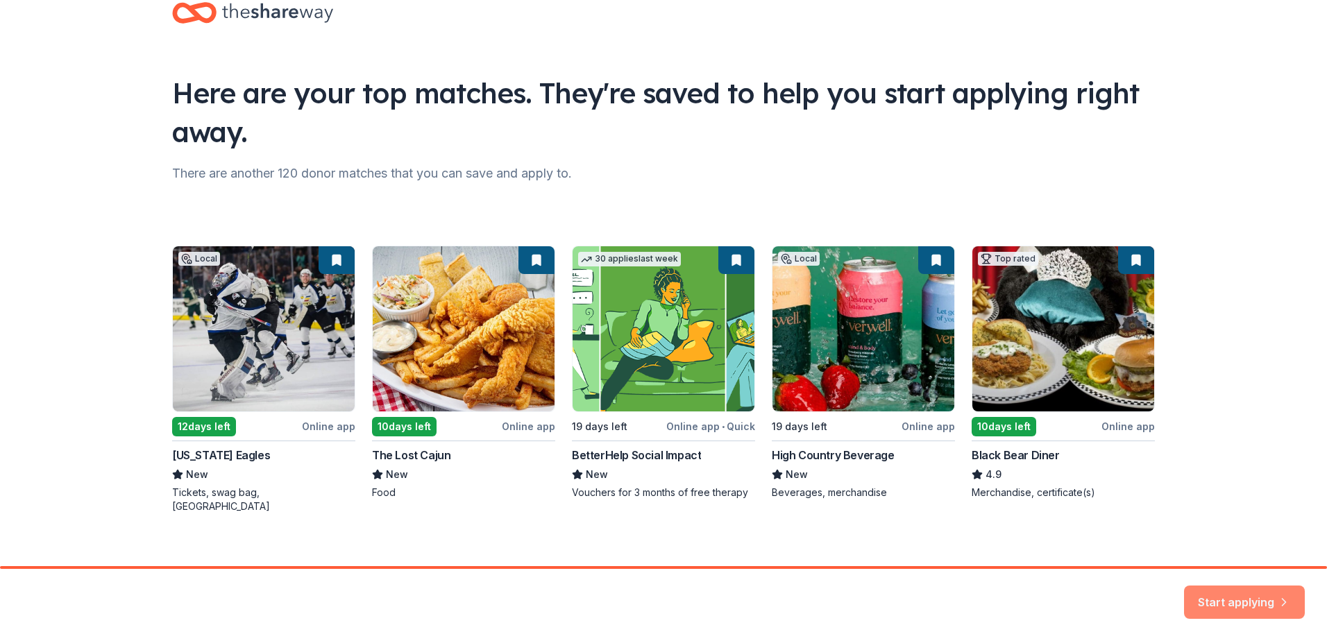
click at [1257, 592] on button "Start applying" at bounding box center [1244, 593] width 121 height 33
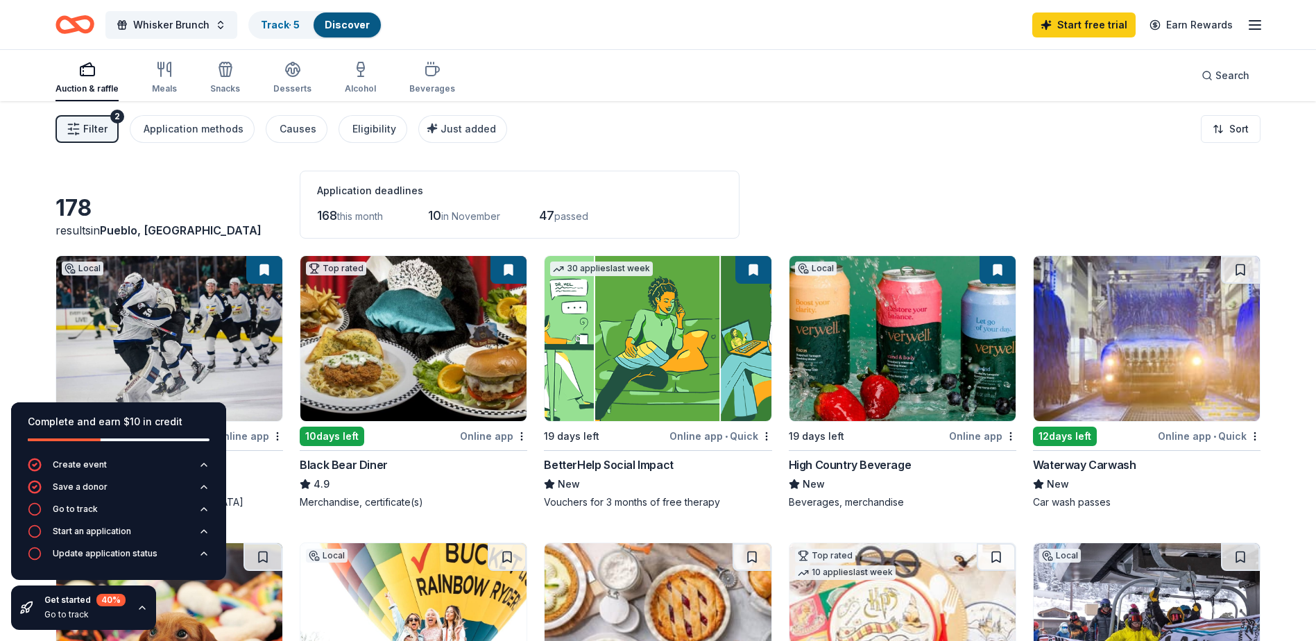
click at [797, 182] on div "178 results in Pueblo, CO Application deadlines 168 this month 10 in November 4…" at bounding box center [658, 205] width 1205 height 68
click at [642, 410] on img at bounding box center [658, 338] width 226 height 165
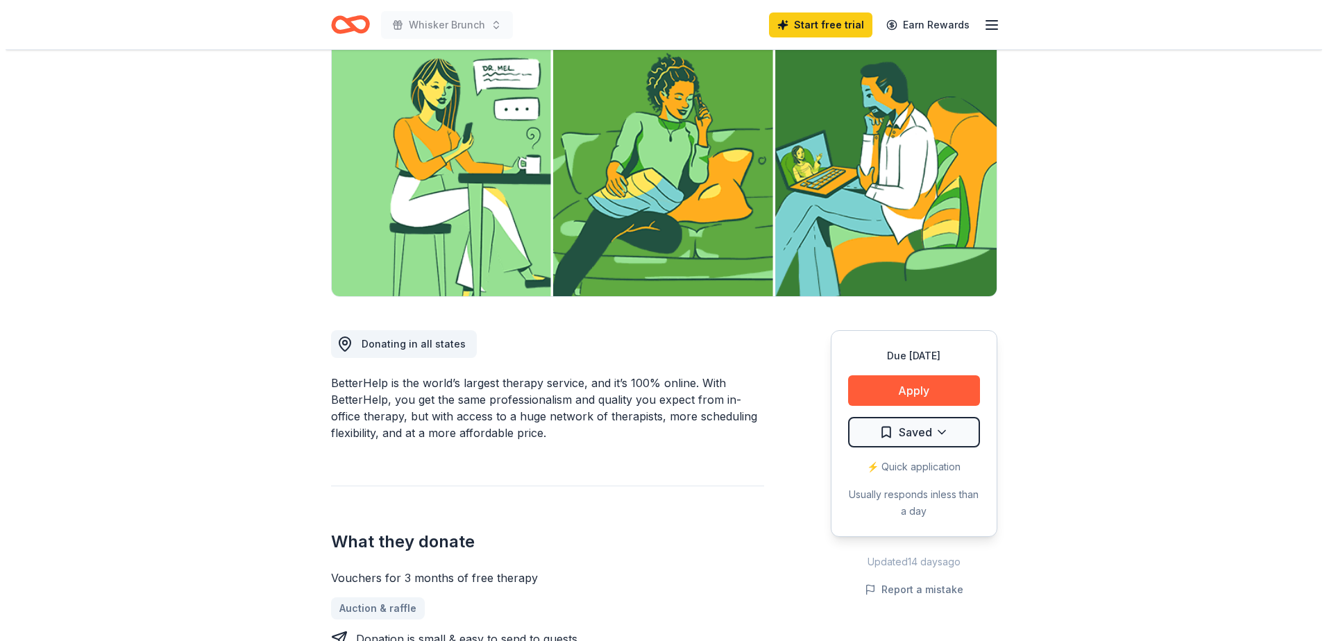
scroll to position [139, 0]
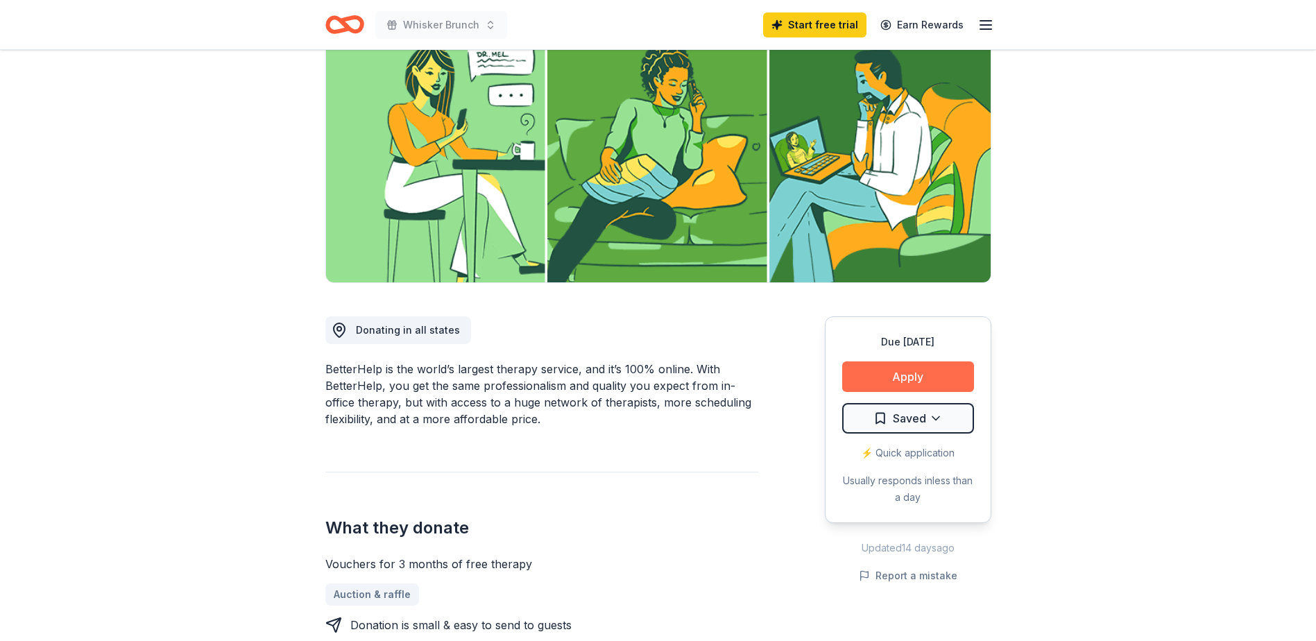
click at [946, 373] on button "Apply" at bounding box center [908, 376] width 132 height 31
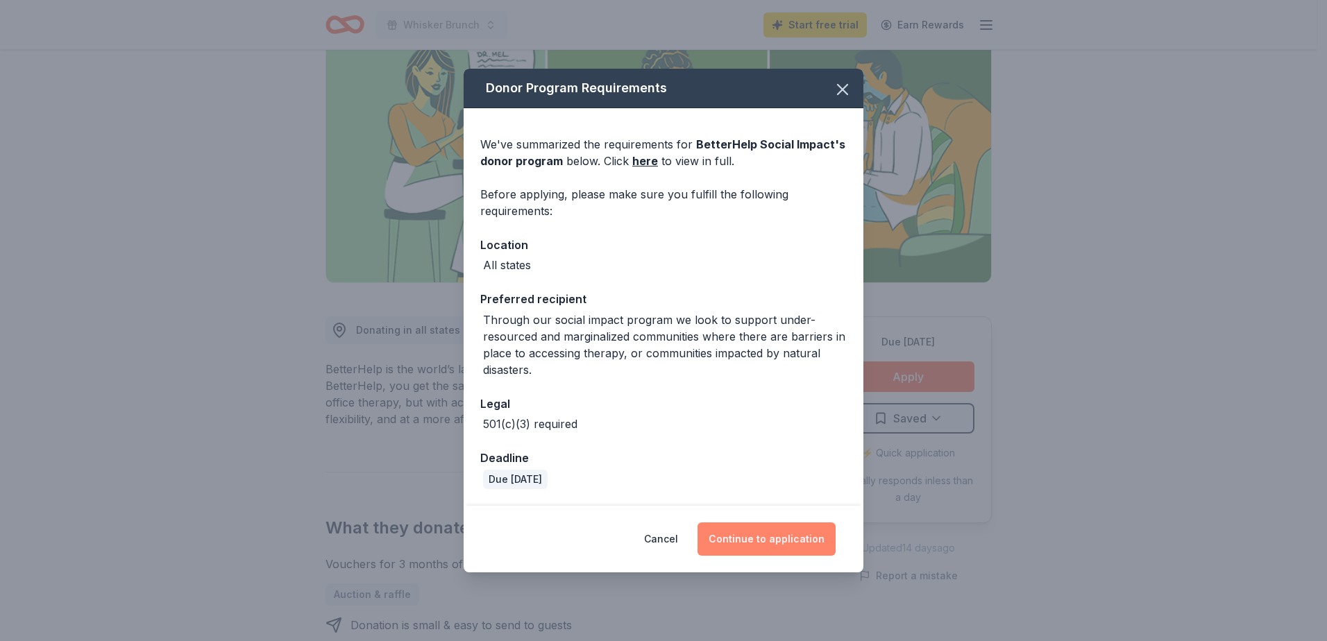
click at [771, 537] on button "Continue to application" at bounding box center [766, 538] width 138 height 33
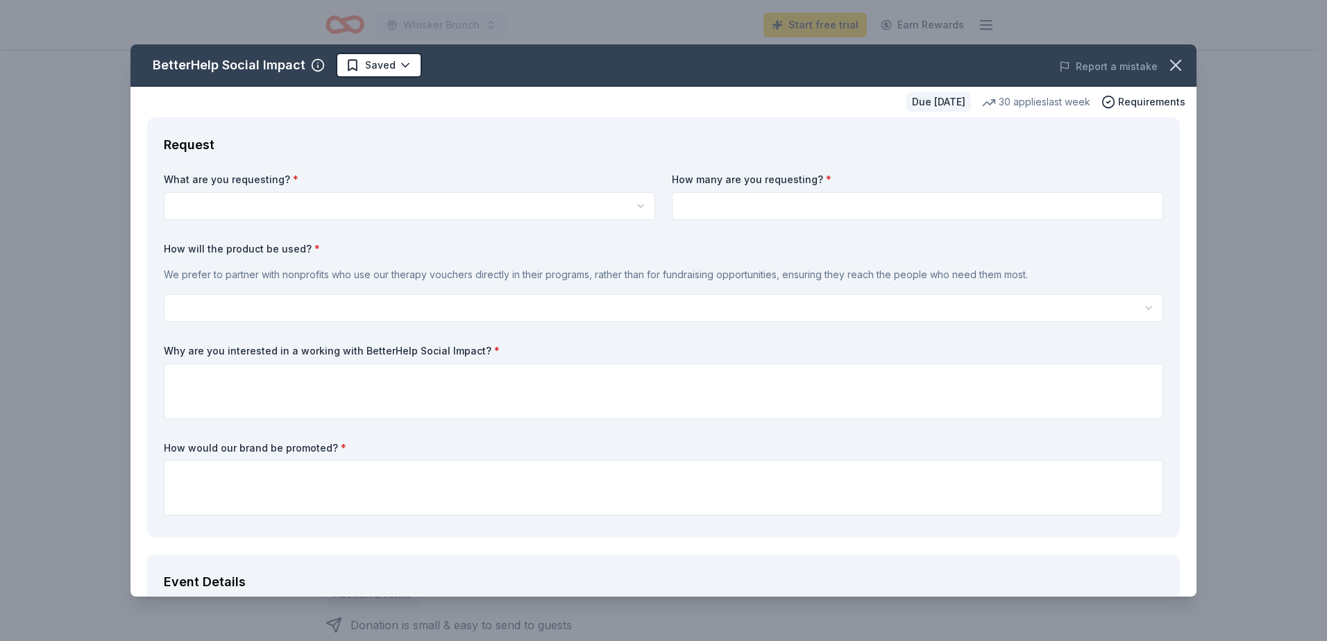
scroll to position [0, 0]
click at [282, 209] on html "Whisker Brunch Start free trial Earn Rewards Due [DATE] Share BetterHelp Social…" at bounding box center [663, 320] width 1327 height 641
select select "Vouchers for 3 months of free therapy"
click at [731, 205] on input at bounding box center [917, 206] width 491 height 28
type input "1"
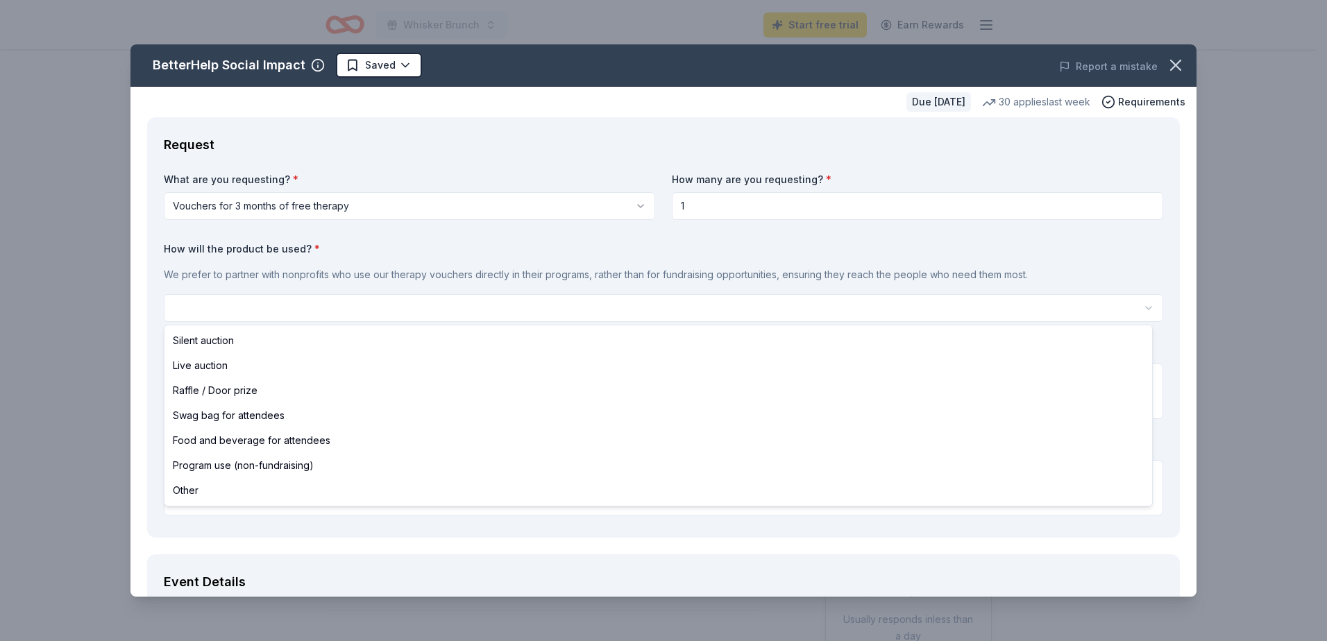
click at [535, 310] on html "Whisker Brunch Start free trial Earn Rewards Due [DATE] Share BetterHelp Social…" at bounding box center [663, 320] width 1327 height 641
select select "silentAuction"
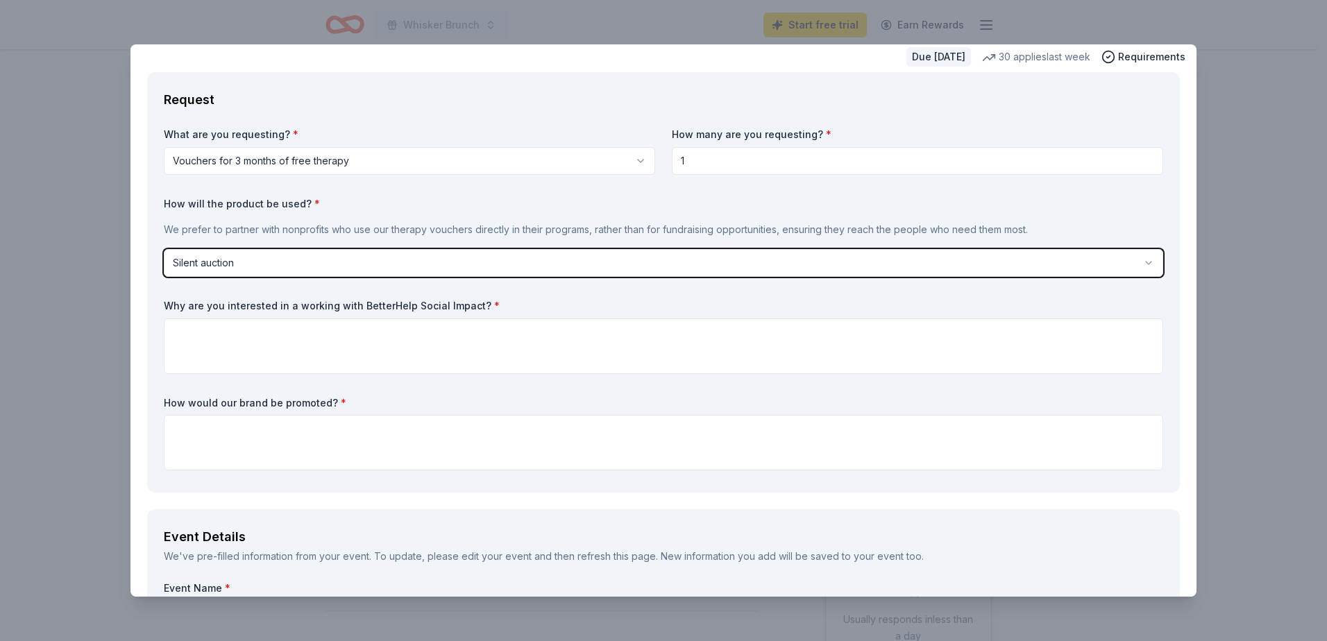
scroll to position [69, 0]
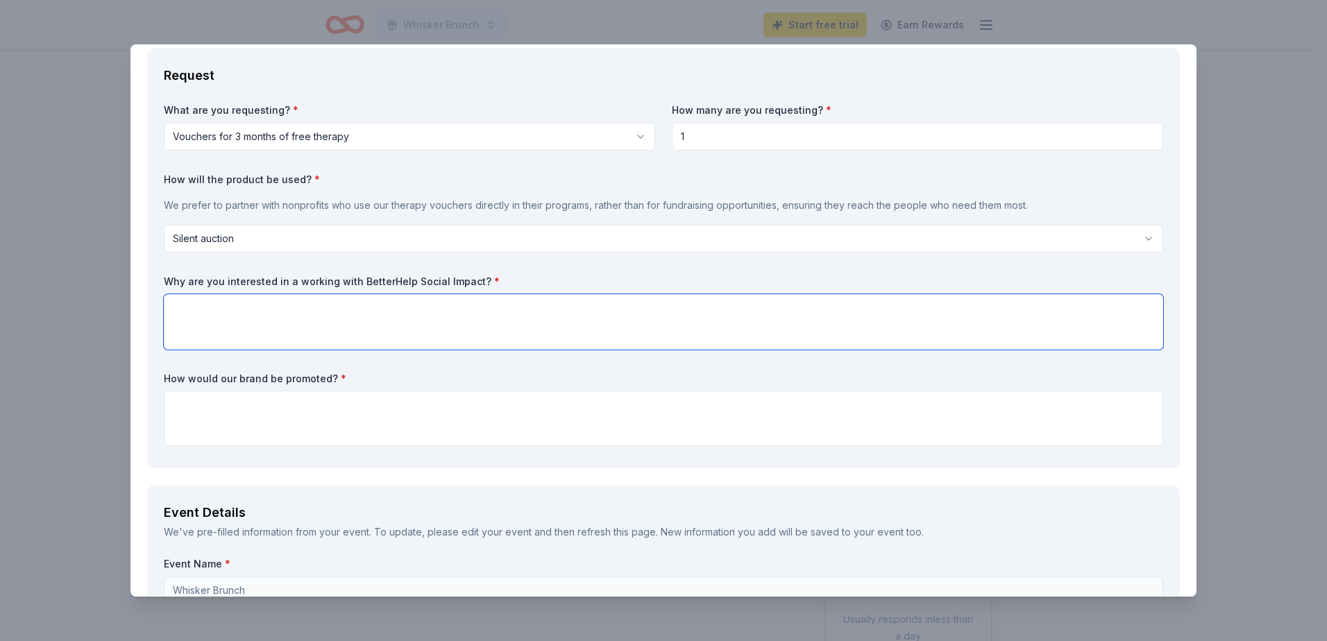
click at [388, 325] on textarea at bounding box center [663, 322] width 999 height 56
type textarea "Mental health and animal welfare go hand in hand and owning a pet can improve m…"
click at [400, 419] on textarea at bounding box center [663, 419] width 999 height 56
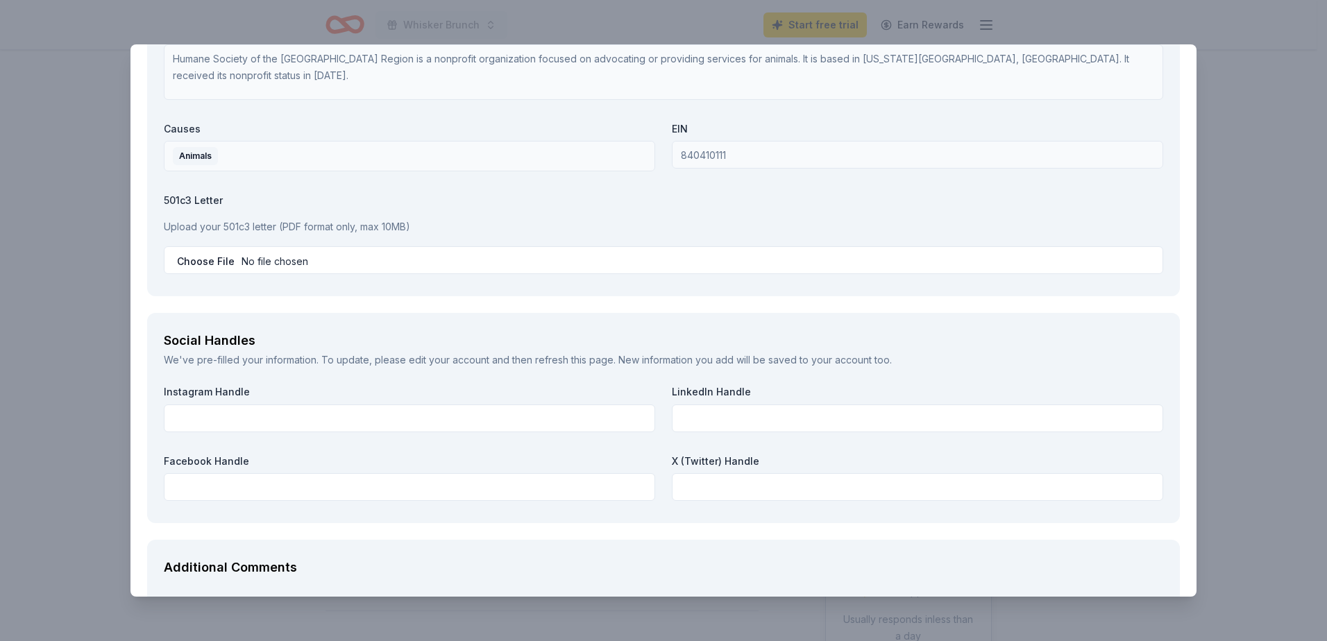
scroll to position [1388, 0]
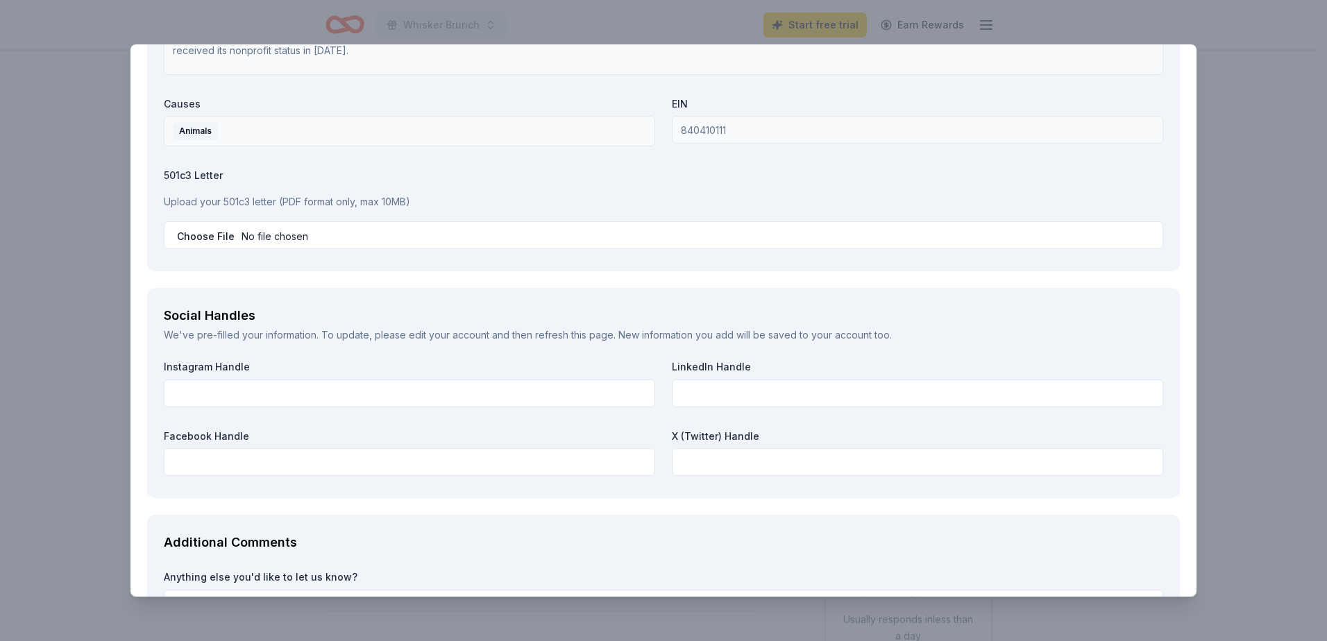
type textarea "On our site and during the event at bid presentation."
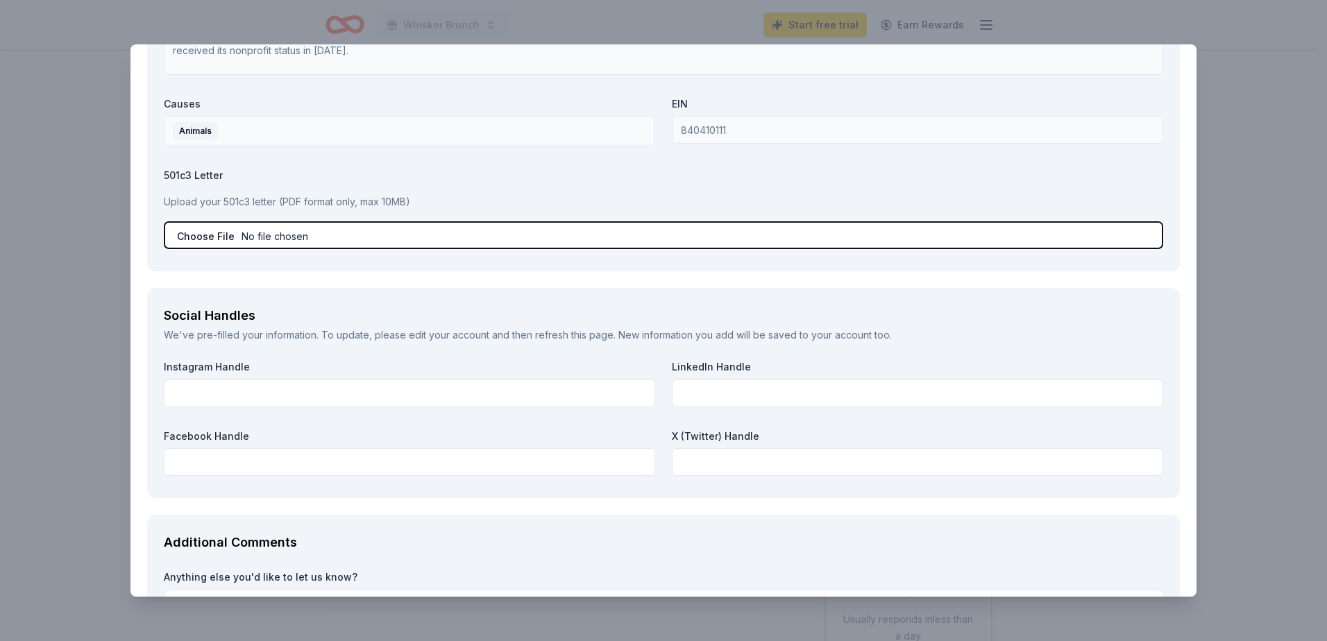
click at [217, 239] on input "file" at bounding box center [663, 235] width 999 height 28
type input "C:\fakepath\IRS Determination Letter [DATE].pdf"
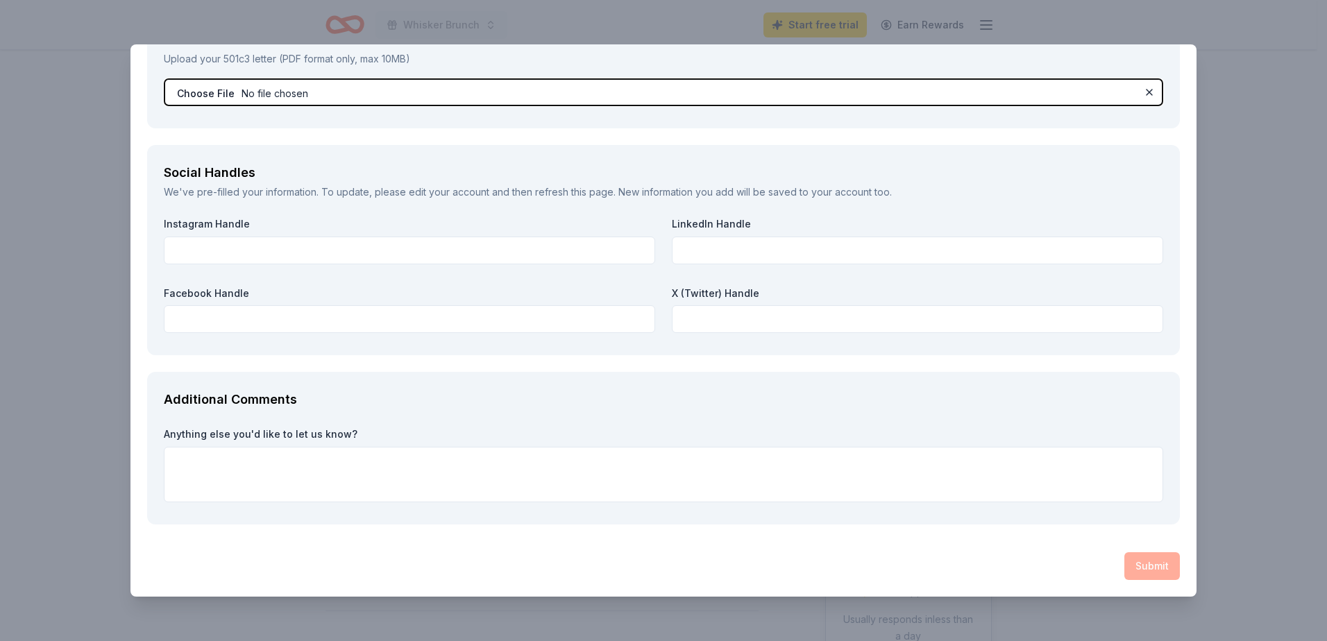
scroll to position [1461, 0]
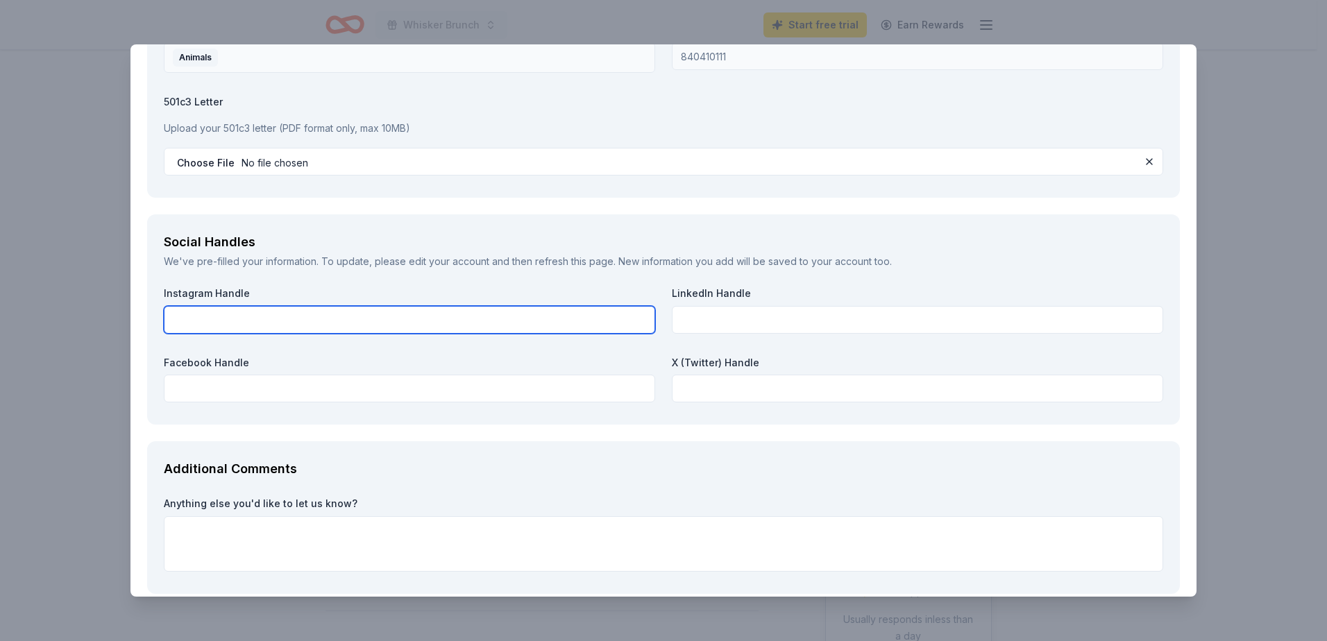
click at [343, 327] on input "text" at bounding box center [409, 320] width 491 height 28
click at [280, 322] on input "humanesocietyofpikes peak" at bounding box center [409, 320] width 491 height 28
type input "humanesocietyofpikespeak"
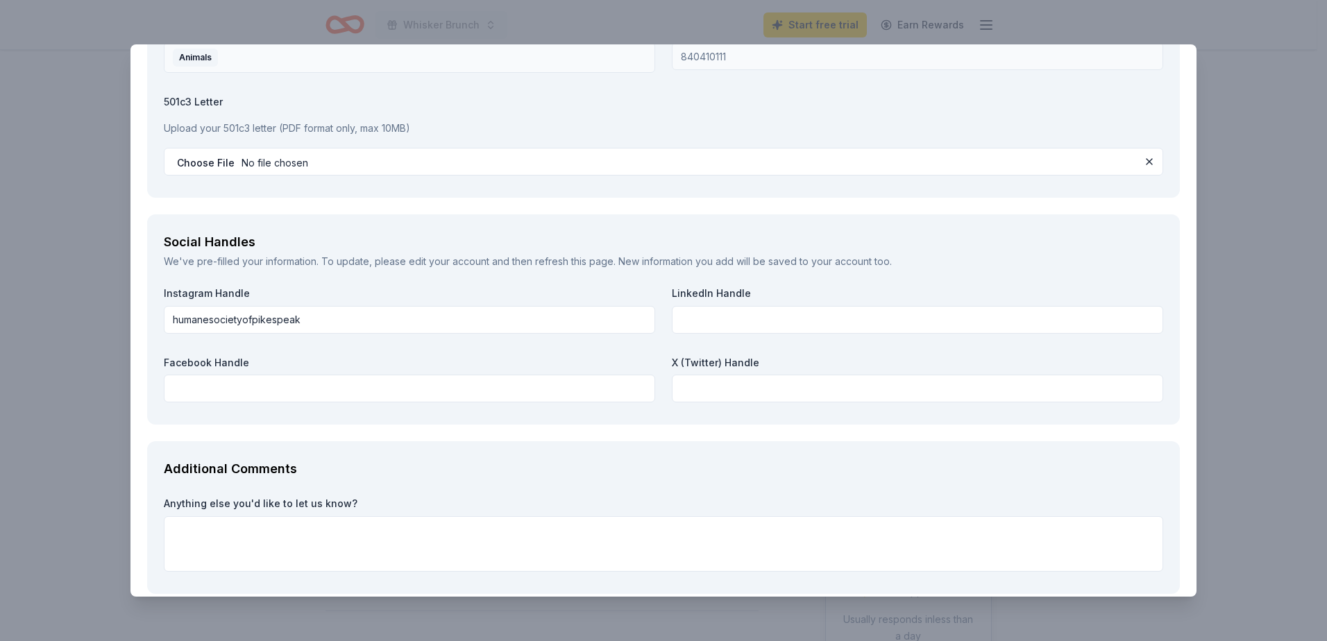
click at [588, 409] on div "Social Handles We've pre-filled your information. To update, please edit your a…" at bounding box center [663, 319] width 1032 height 210
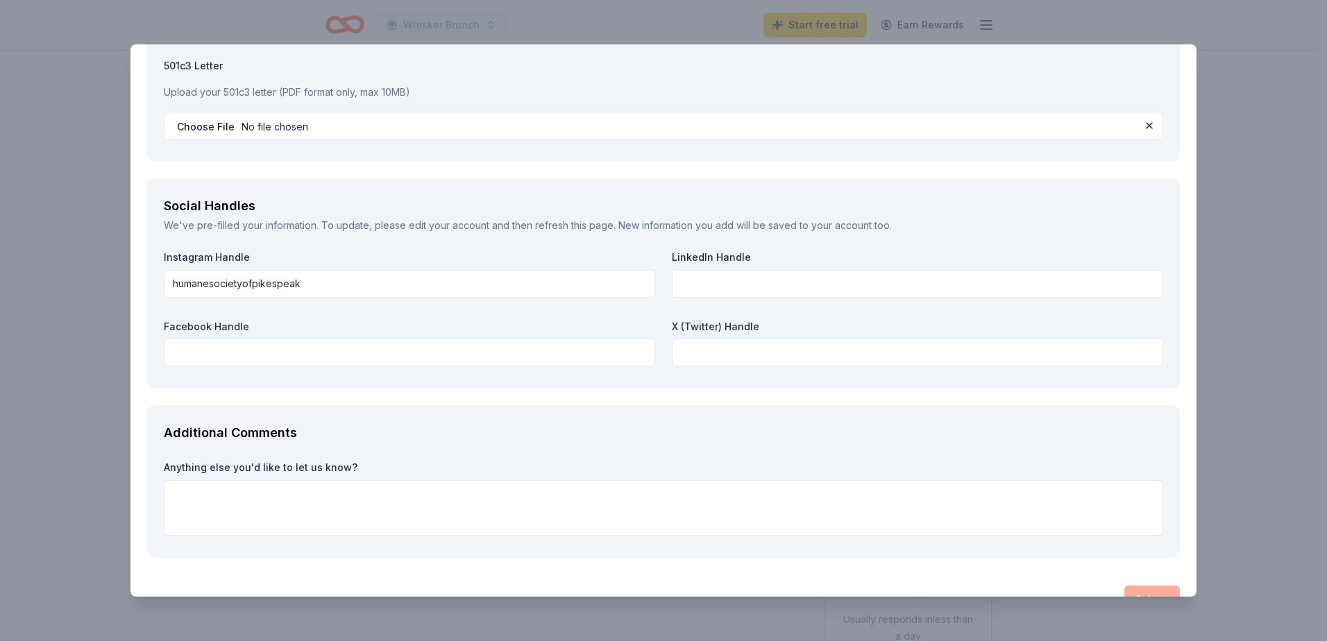
scroll to position [1530, 0]
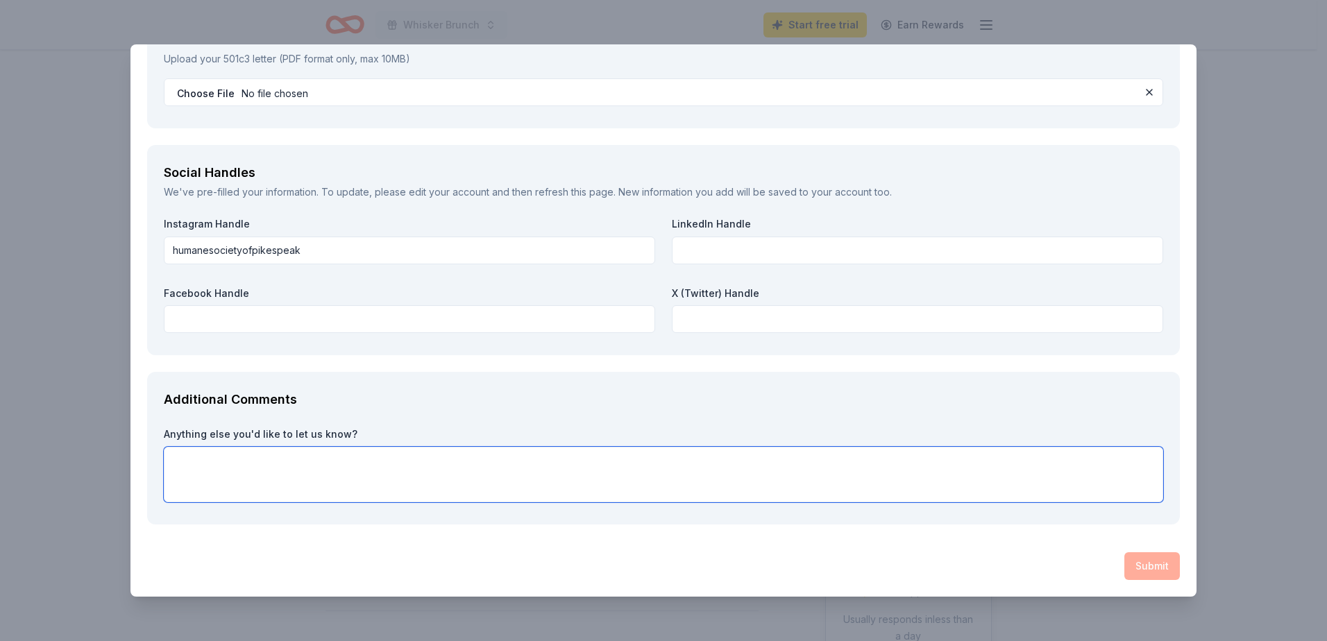
click at [757, 457] on textarea at bounding box center [663, 475] width 999 height 56
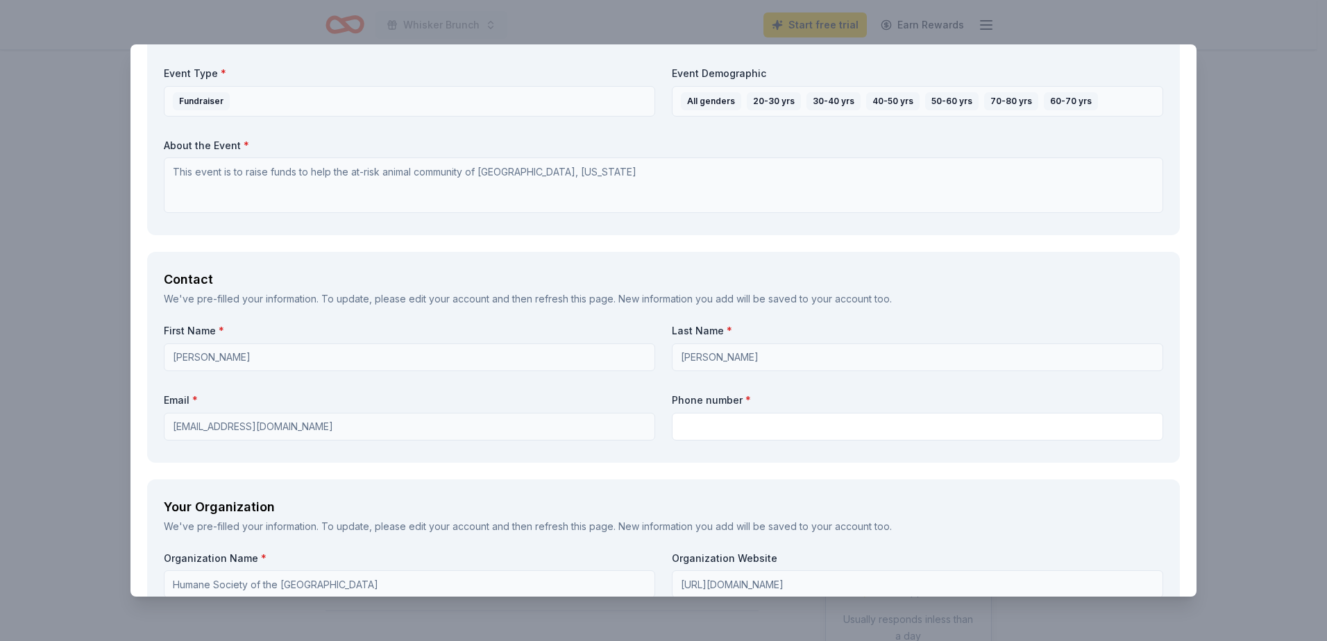
scroll to position [698, 0]
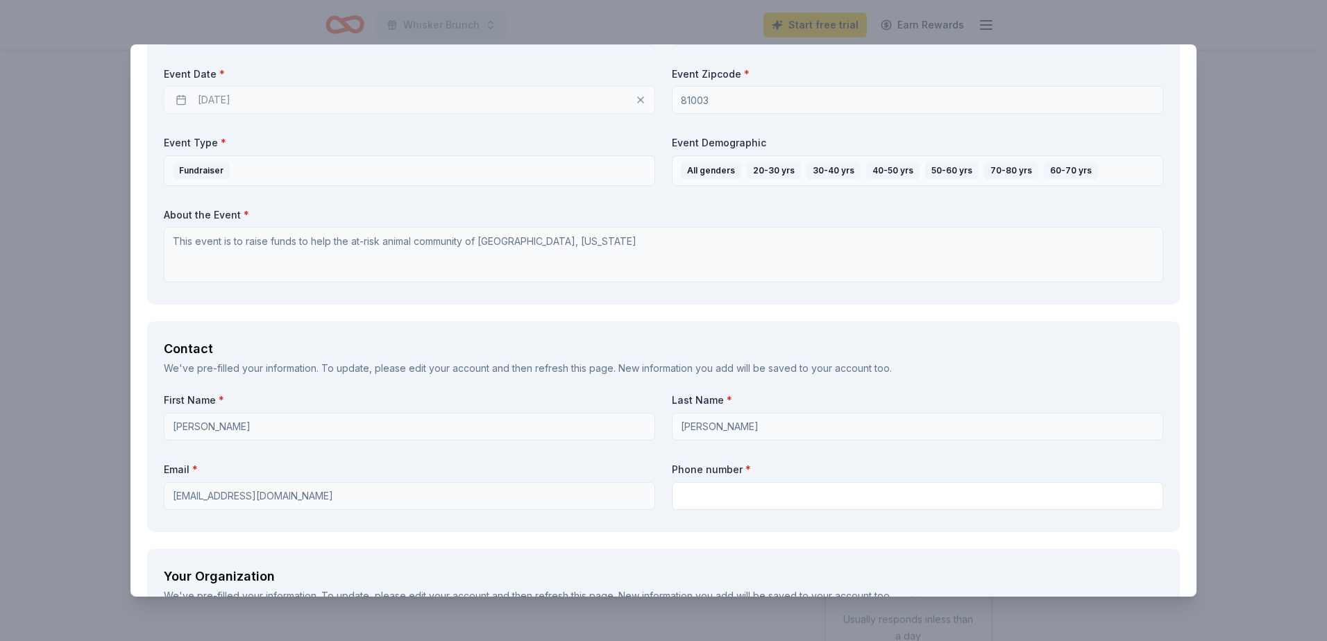
type textarea "We would love your involvement in this event or any other event in the future. …"
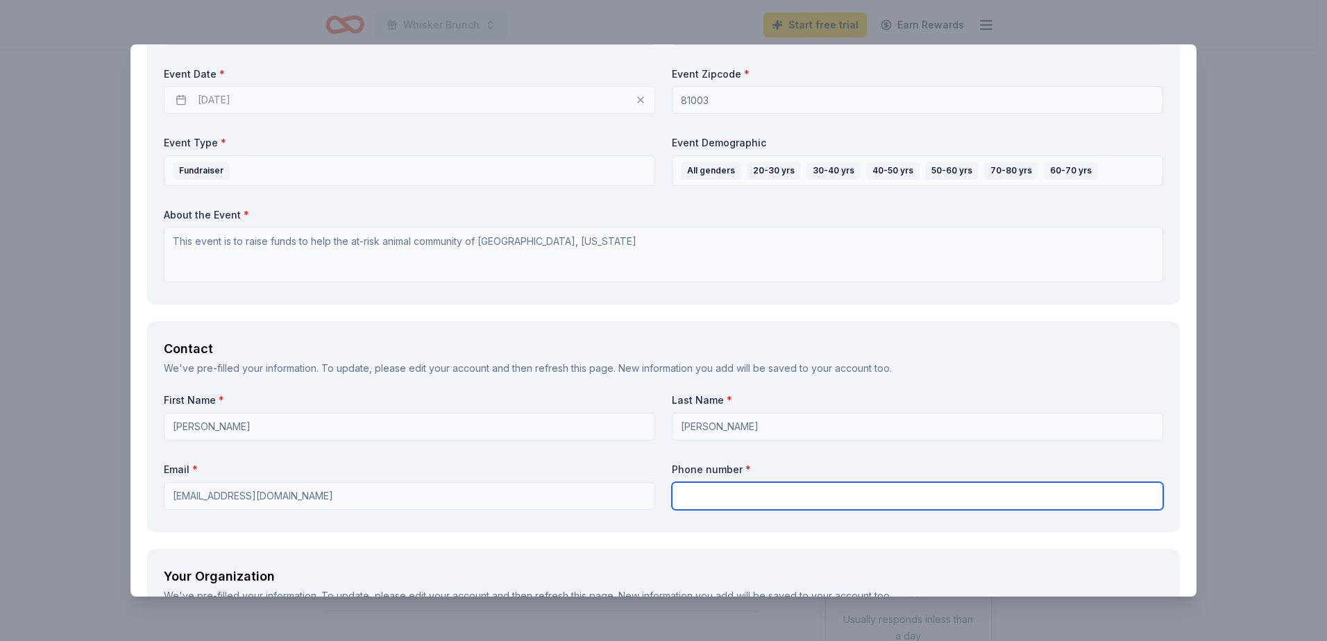
click at [856, 506] on input "text" at bounding box center [917, 496] width 491 height 28
type input "7193191301"
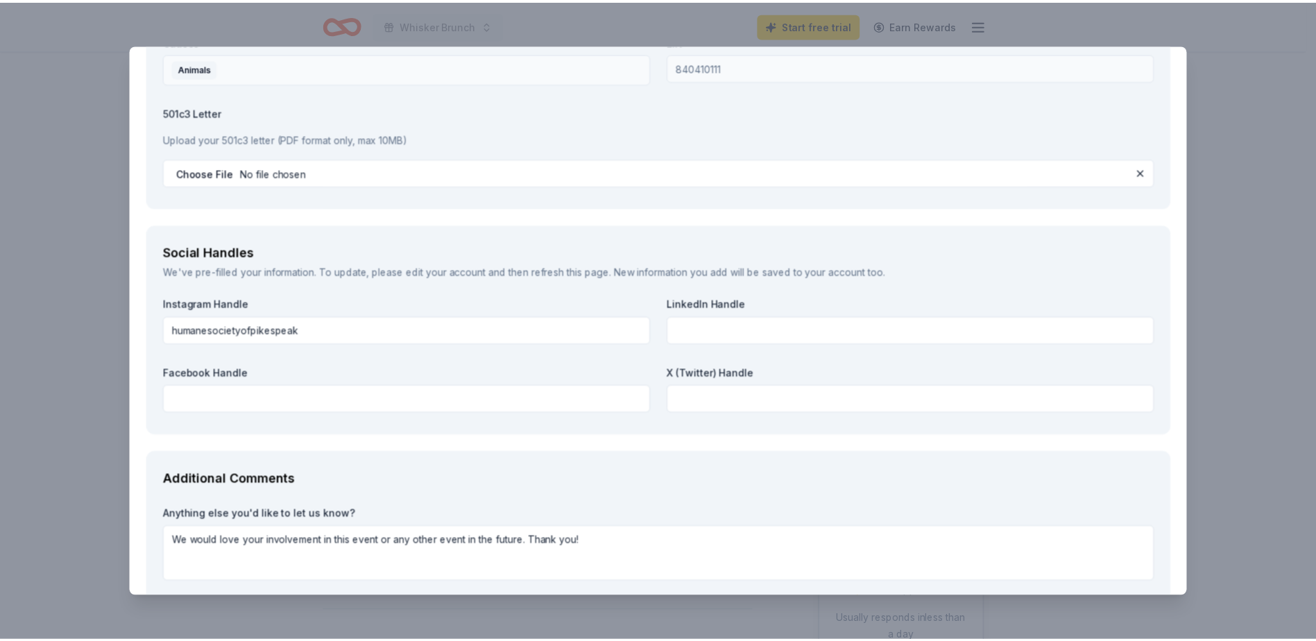
scroll to position [1530, 0]
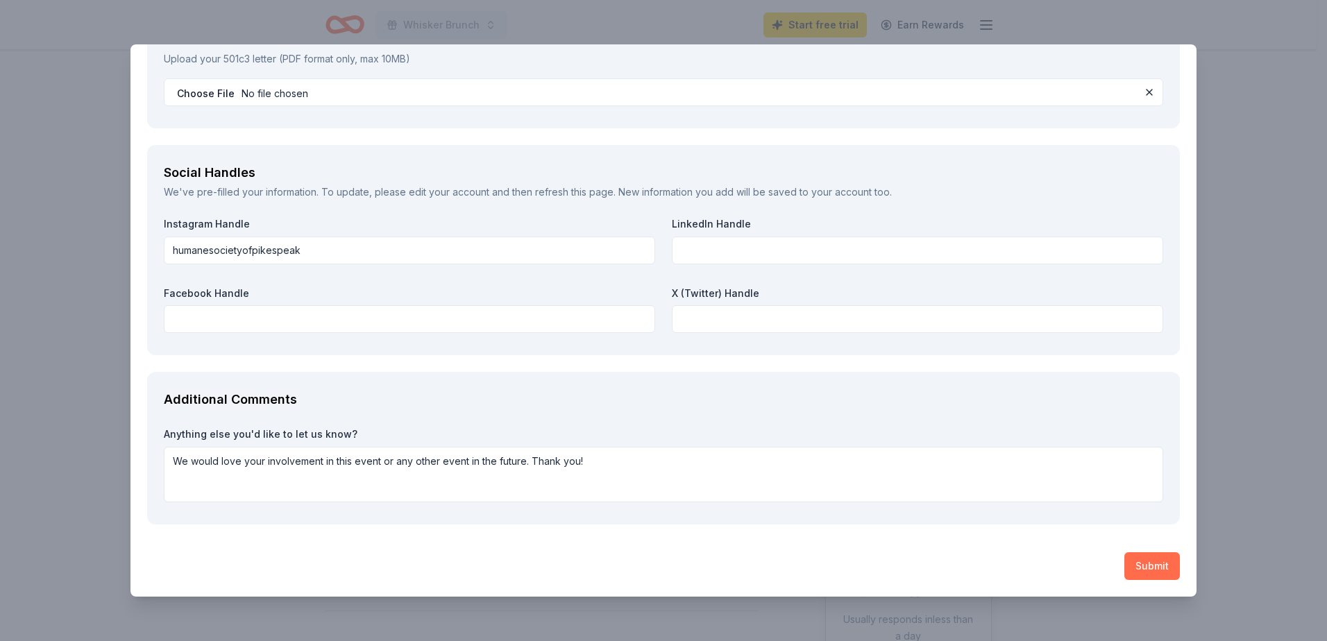
click at [1168, 576] on button "Submit" at bounding box center [1152, 566] width 56 height 28
